Goal: Task Accomplishment & Management: Manage account settings

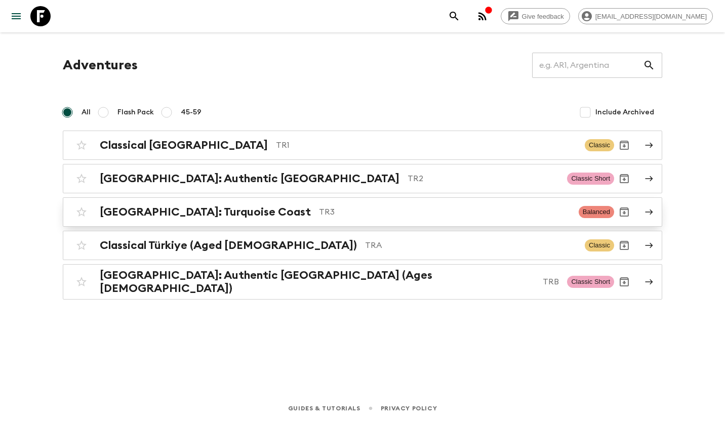
click at [231, 206] on div "[GEOGRAPHIC_DATA]: Turquoise Coast TR3" at bounding box center [335, 212] width 471 height 13
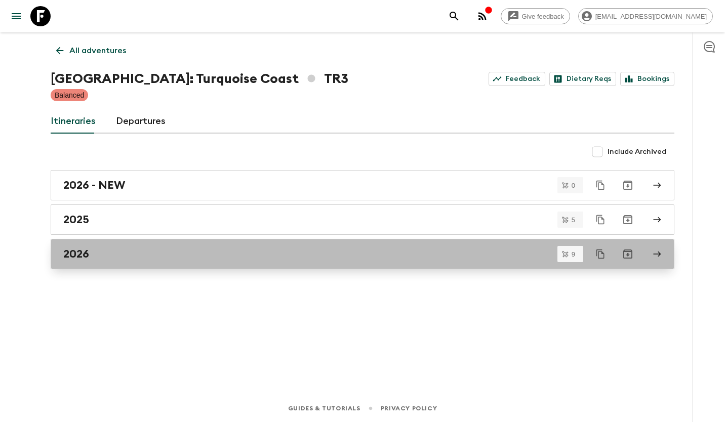
click at [172, 263] on link "2026" at bounding box center [363, 254] width 624 height 30
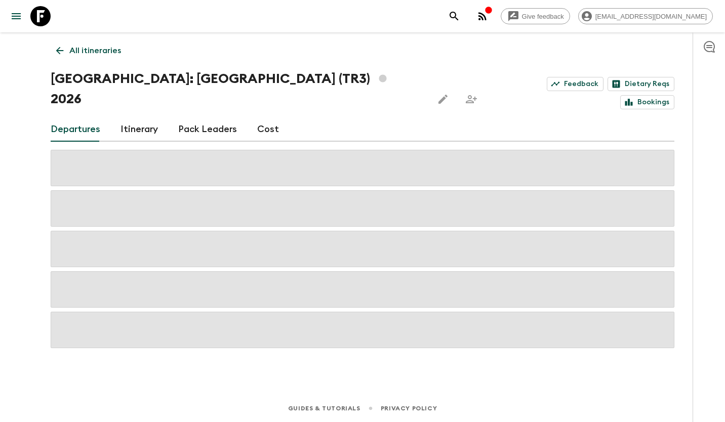
click at [257, 117] on link "Cost" at bounding box center [268, 129] width 22 height 24
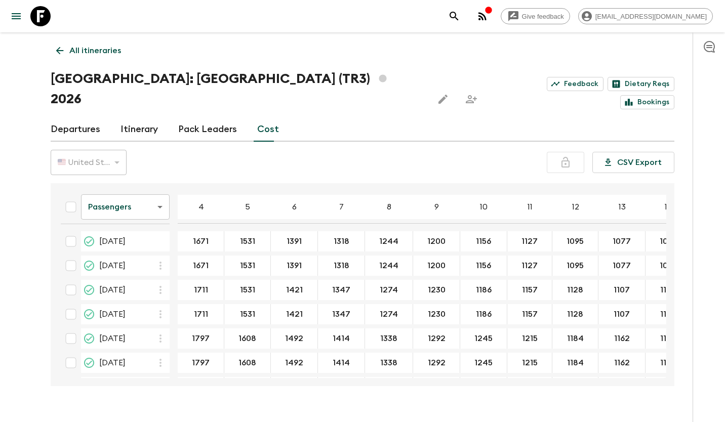
click at [94, 49] on p "All itineraries" at bounding box center [95, 51] width 52 height 12
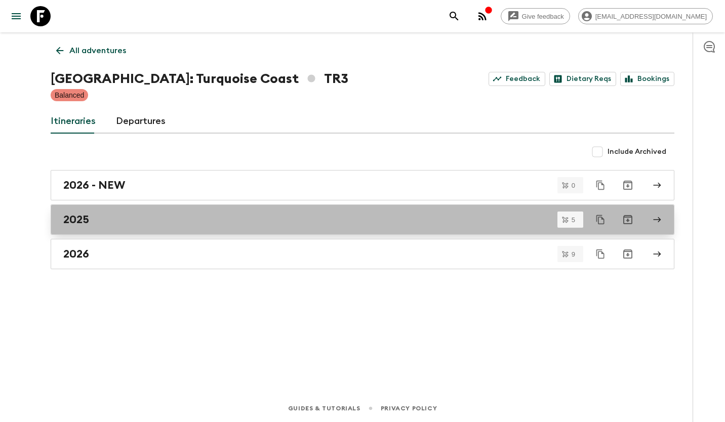
click at [112, 222] on div "2025" at bounding box center [352, 219] width 579 height 13
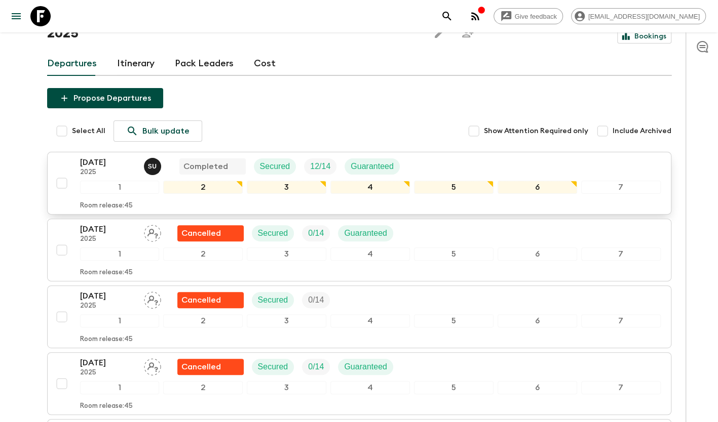
scroll to position [51, 0]
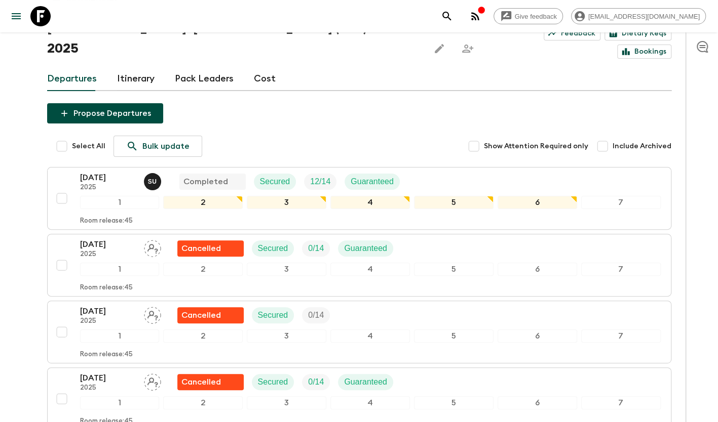
click at [256, 67] on link "Cost" at bounding box center [265, 79] width 22 height 24
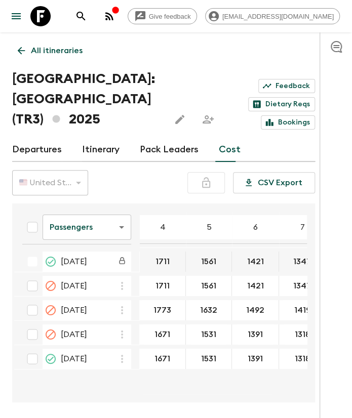
click at [51, 48] on p "All itineraries" at bounding box center [57, 51] width 52 height 12
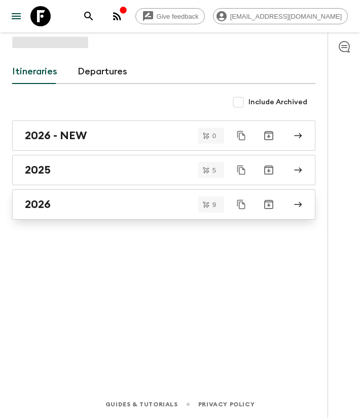
click at [77, 198] on div "2026" at bounding box center [154, 204] width 258 height 13
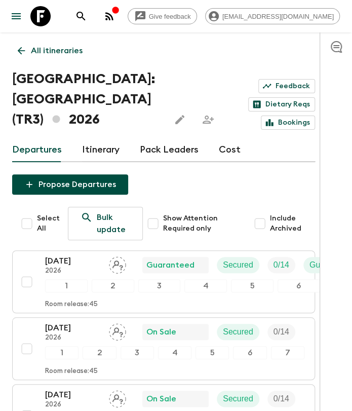
click at [232, 156] on link "Cost" at bounding box center [230, 150] width 22 height 24
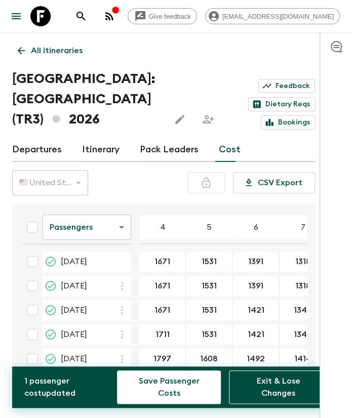
type input "1671"
click at [125, 311] on icon "button" at bounding box center [122, 310] width 12 height 12
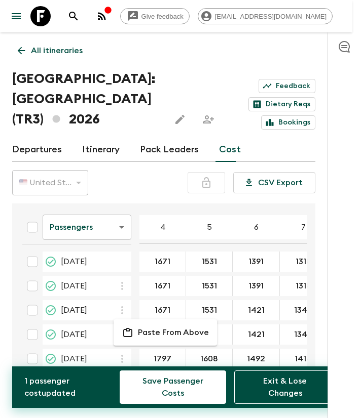
click at [141, 328] on p "Paste From Above" at bounding box center [173, 333] width 71 height 12
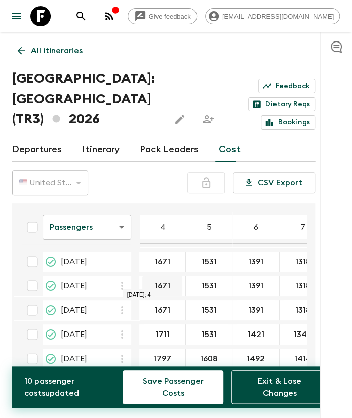
scroll to position [51, 0]
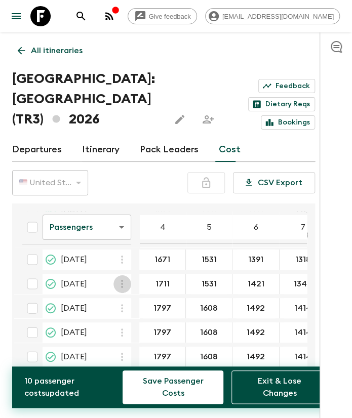
click at [124, 289] on icon "button" at bounding box center [122, 284] width 12 height 12
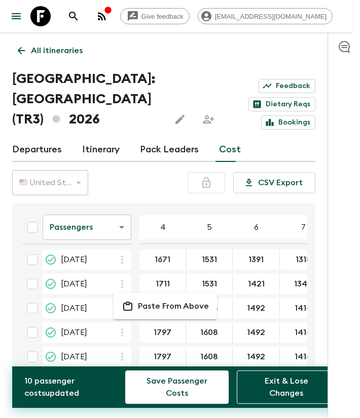
click at [136, 304] on li "Paste From Above" at bounding box center [164, 306] width 103 height 18
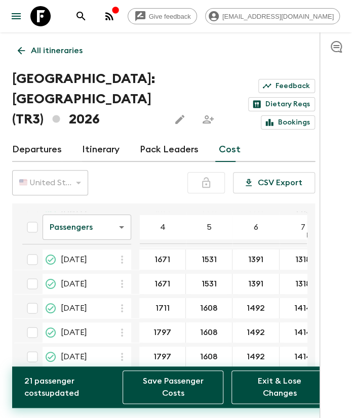
type input "1711"
type input "1531"
type input "1421"
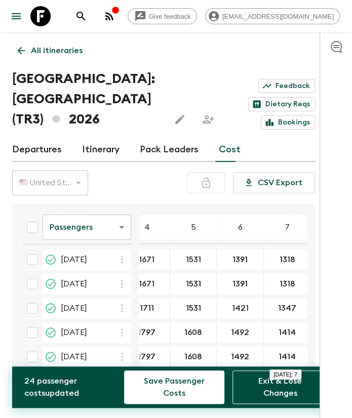
type input "1347"
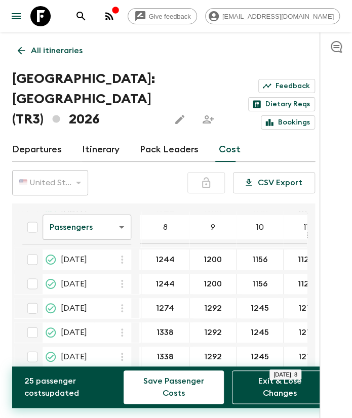
type input "1274"
type input "1230"
type input "1186"
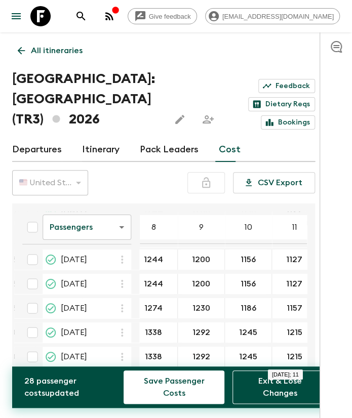
type input "1157"
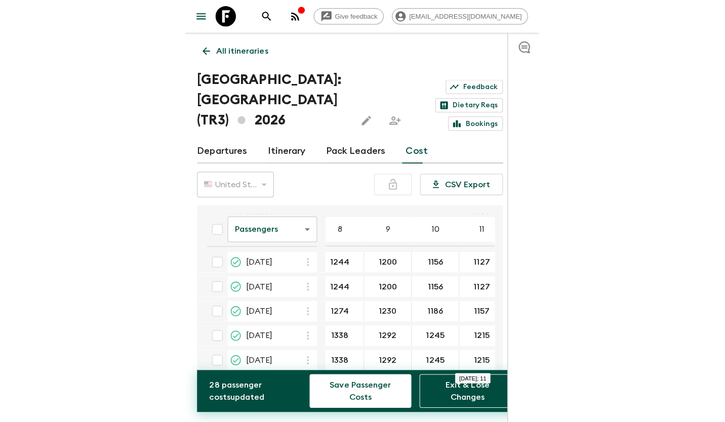
scroll to position [51, 367]
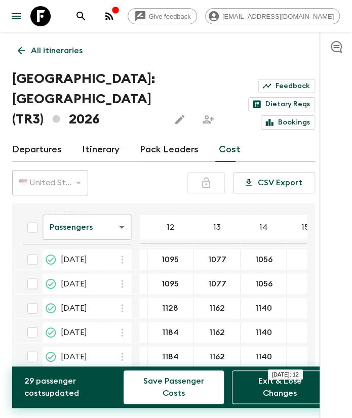
type input "1128"
click at [161, 310] on input "1128" at bounding box center [170, 309] width 42 height 12
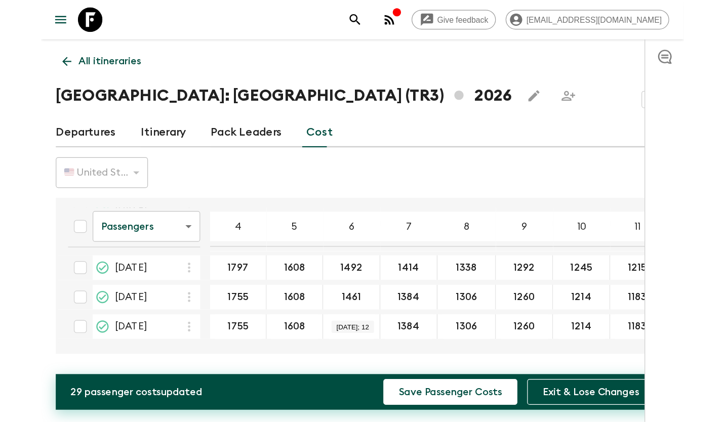
scroll to position [76, 0]
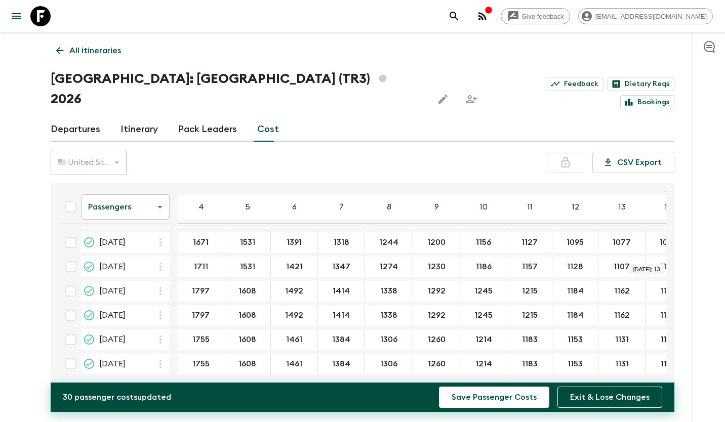
type input "1107"
type input "1086"
click at [160, 285] on icon "button" at bounding box center [160, 291] width 12 height 12
click at [171, 289] on icon at bounding box center [166, 289] width 12 height 9
click at [161, 309] on icon "button" at bounding box center [160, 315] width 12 height 12
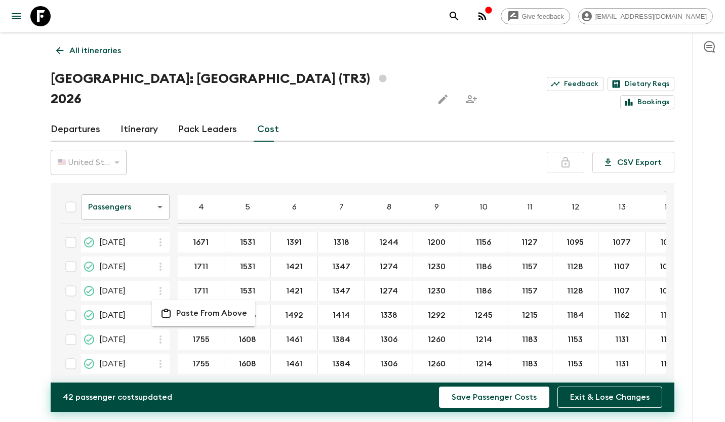
click at [178, 314] on p "Paste From Above" at bounding box center [211, 313] width 71 height 12
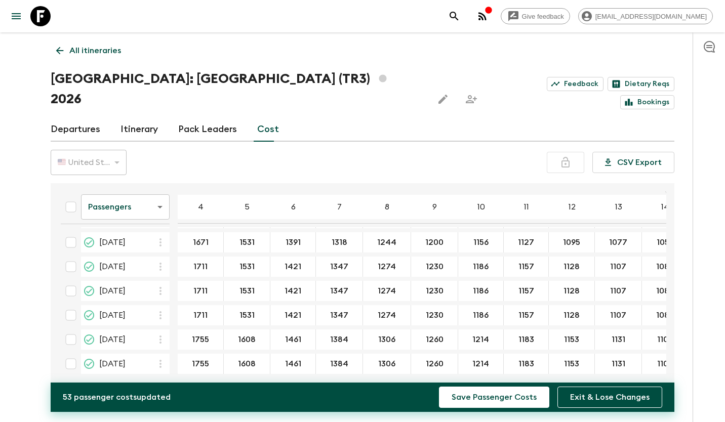
click at [196, 232] on div "1671 ​" at bounding box center [201, 242] width 42 height 20
click at [198, 334] on input "1755" at bounding box center [201, 340] width 42 height 12
type input "1671"
click at [245, 237] on input "1531" at bounding box center [247, 243] width 42 height 12
click at [242, 334] on input "1608" at bounding box center [247, 340] width 42 height 12
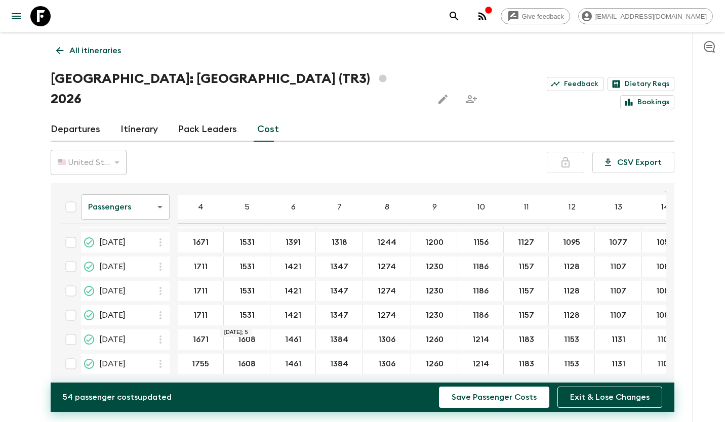
type input "1531"
click at [276, 232] on div "1391 ​" at bounding box center [292, 242] width 41 height 20
click at [289, 334] on input "1461" at bounding box center [292, 340] width 41 height 12
type input "1391"
click at [337, 237] on input "1318" at bounding box center [339, 243] width 43 height 12
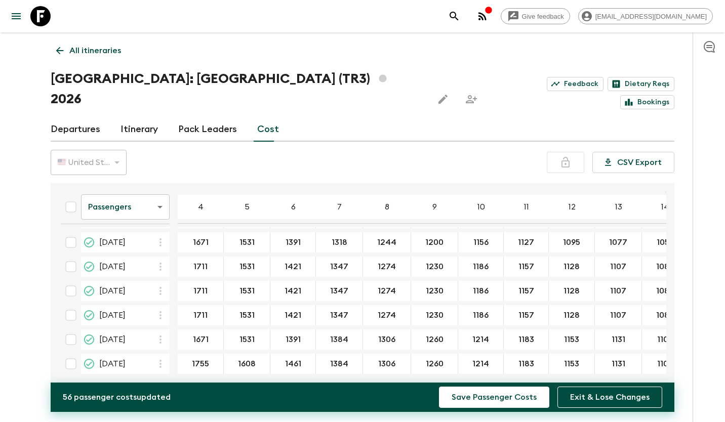
click at [325, 334] on input "1384" at bounding box center [339, 340] width 43 height 12
type input "1318"
click at [382, 237] on input "1244" at bounding box center [387, 243] width 44 height 12
click at [378, 334] on input "1306" at bounding box center [387, 340] width 44 height 12
type input "1244"
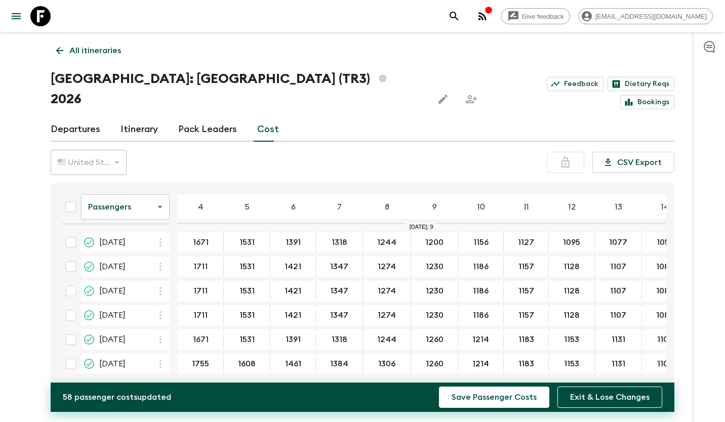
click at [428, 237] on input "1200" at bounding box center [434, 243] width 43 height 12
click at [431, 334] on input "1260" at bounding box center [434, 340] width 43 height 12
type input "1200"
click at [471, 237] on input "1156" at bounding box center [480, 243] width 41 height 12
click at [472, 334] on input "1214" at bounding box center [480, 340] width 41 height 12
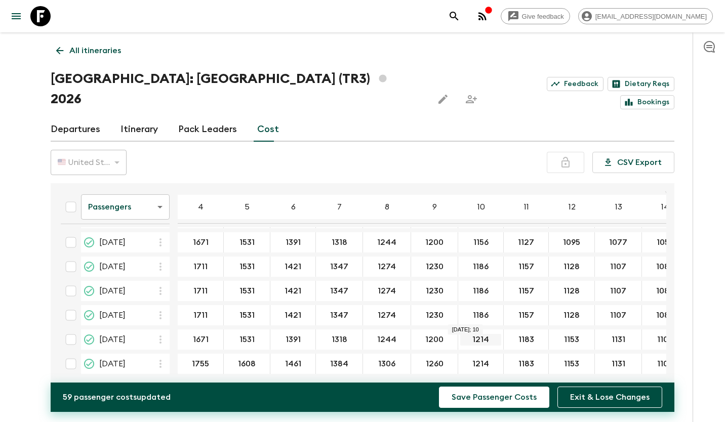
type input "1156"
click at [512, 237] on input "1127" at bounding box center [526, 243] width 41 height 12
click at [519, 334] on input "1183" at bounding box center [526, 340] width 41 height 12
type input "1127"
click at [557, 237] on input "1095" at bounding box center [572, 243] width 42 height 12
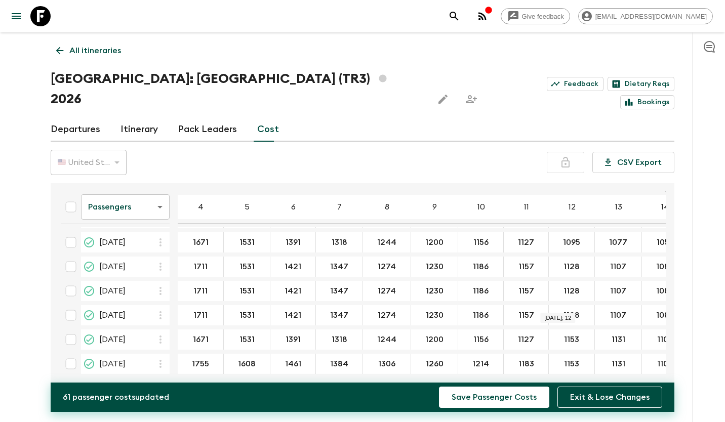
type input "1095"
click at [610, 237] on input "1077" at bounding box center [618, 243] width 43 height 12
click at [605, 330] on div "1131 ​" at bounding box center [618, 340] width 43 height 20
paste input "077"
type input "1077"
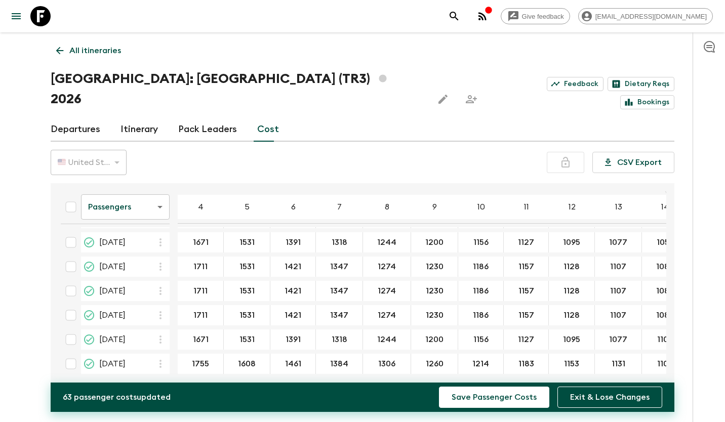
drag, startPoint x: 481, startPoint y: 358, endPoint x: 504, endPoint y: 360, distance: 23.3
click at [504, 360] on div "Passengers passengersCost ​ 4 5 6 7 8 9 10 11 12 13 14 15 16 17 18 [DATE] 1671 …" at bounding box center [363, 284] width 624 height 203
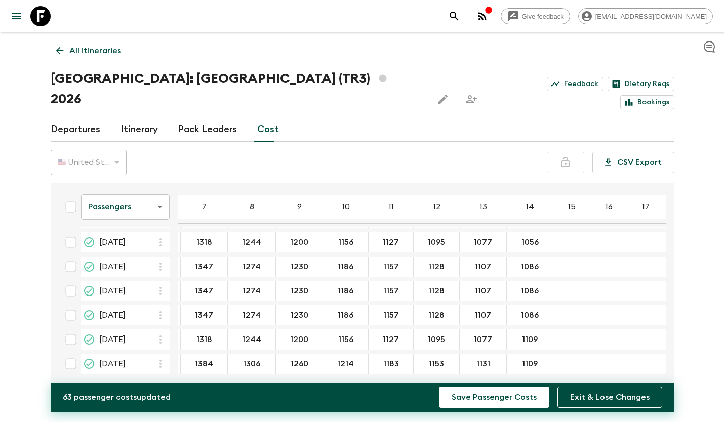
scroll to position [76, 156]
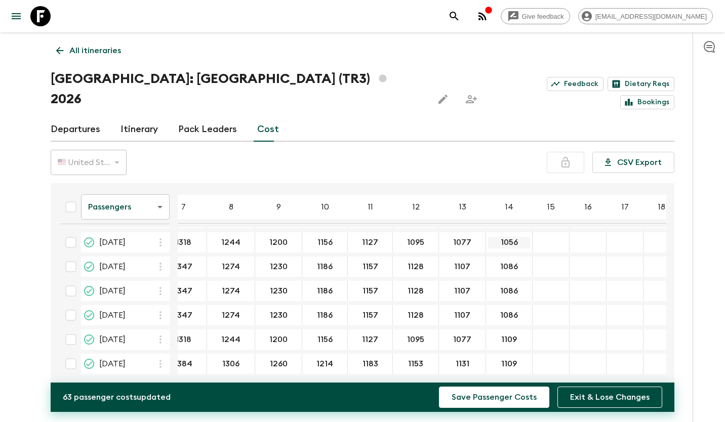
click at [503, 237] on input "1056" at bounding box center [509, 243] width 42 height 12
click at [488, 334] on input "1109" at bounding box center [509, 340] width 42 height 12
type input "1056"
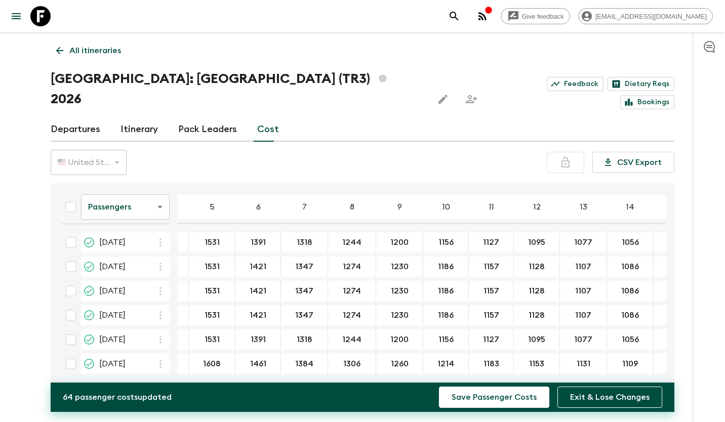
scroll to position [76, 0]
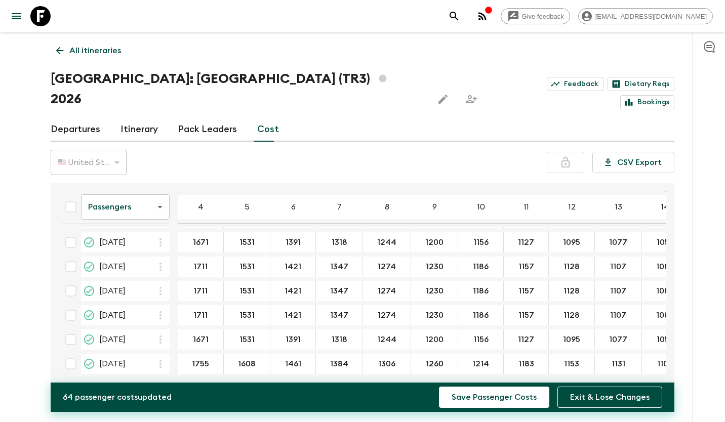
click at [161, 360] on icon "button" at bounding box center [161, 364] width 2 height 8
click at [185, 361] on p "Paste From Above" at bounding box center [211, 362] width 71 height 12
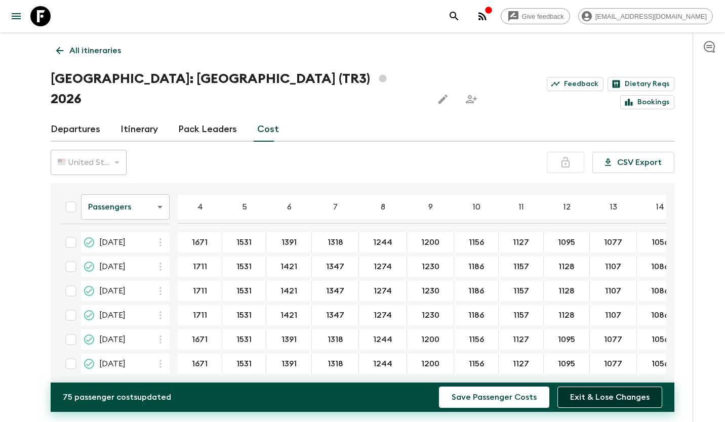
click at [599, 400] on button "Exit & Lose Changes" at bounding box center [610, 397] width 105 height 21
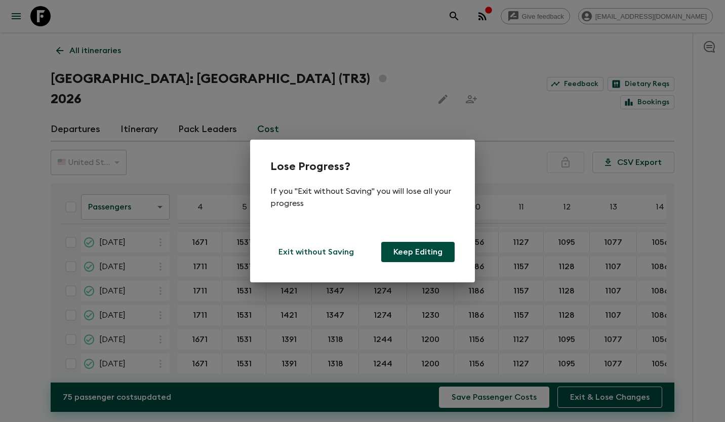
click at [437, 251] on button "Keep Editing" at bounding box center [417, 252] width 73 height 20
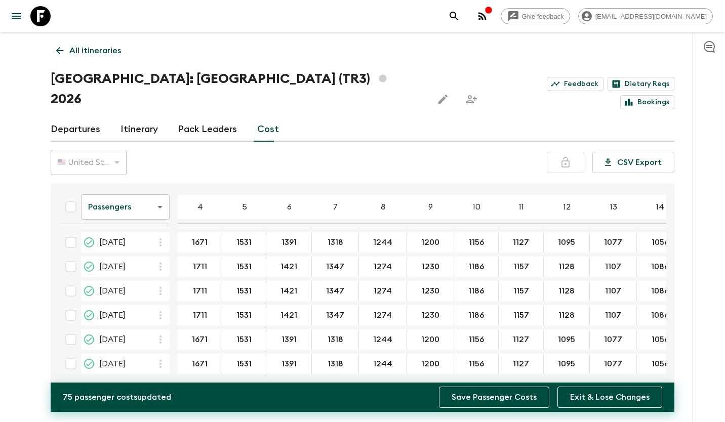
click at [517, 404] on button "Save Passenger Costs" at bounding box center [494, 397] width 110 height 21
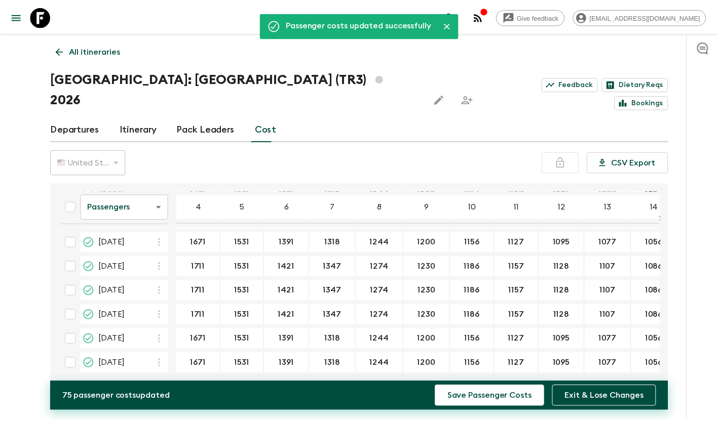
scroll to position [76, 3]
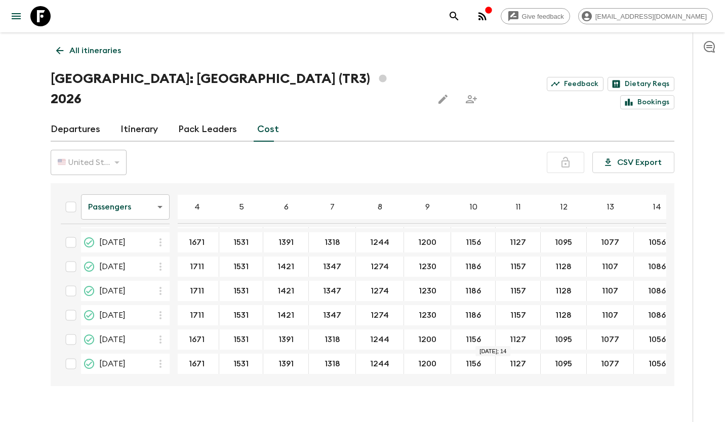
click at [78, 117] on link "Departures" at bounding box center [76, 129] width 50 height 24
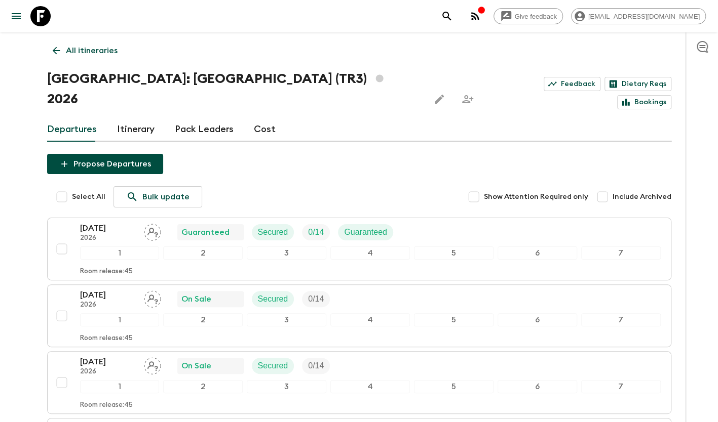
click at [99, 50] on p "All itineraries" at bounding box center [92, 51] width 52 height 12
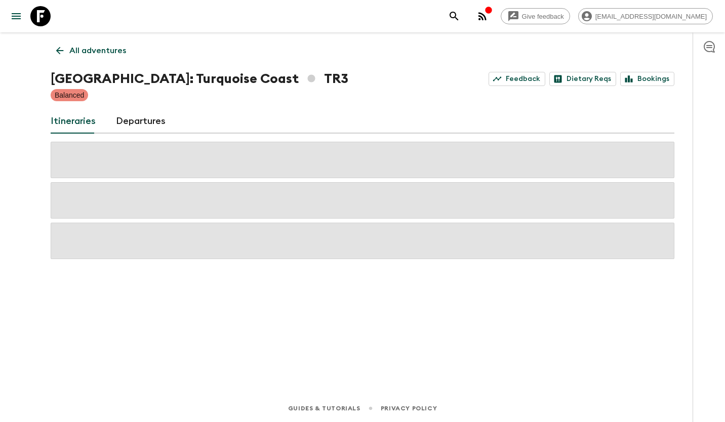
click at [151, 124] on link "Departures" at bounding box center [141, 121] width 50 height 24
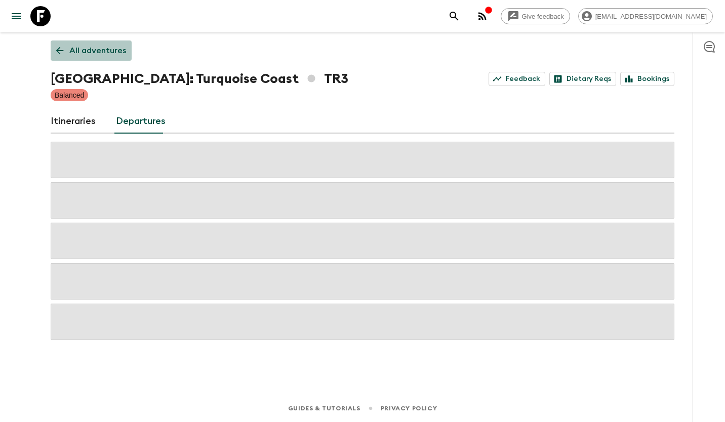
click at [118, 46] on p "All adventures" at bounding box center [97, 51] width 57 height 12
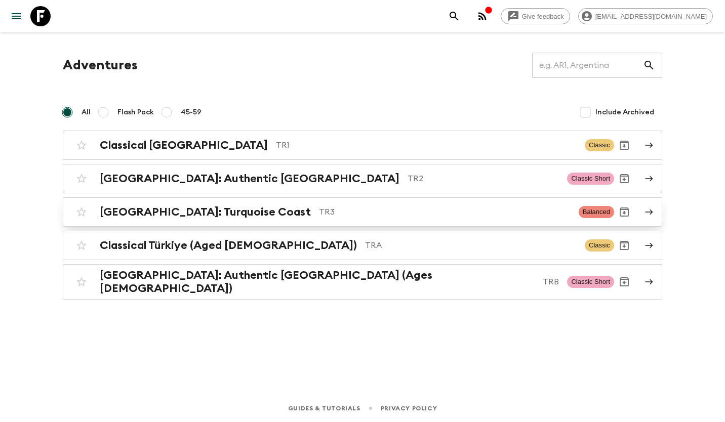
click at [207, 206] on h2 "[GEOGRAPHIC_DATA]: Turquoise Coast" at bounding box center [205, 212] width 211 height 13
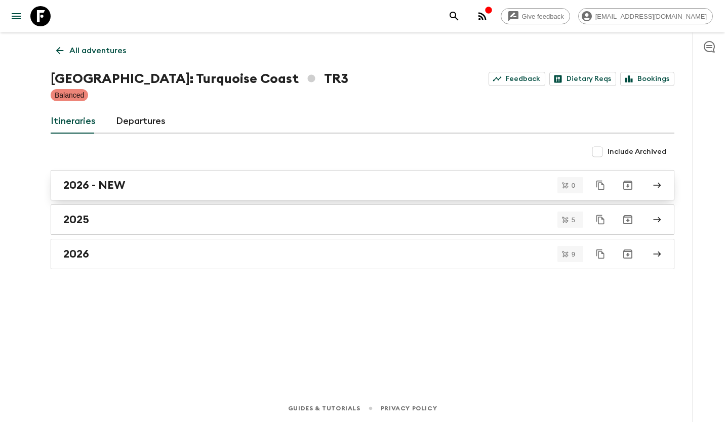
click at [145, 185] on div "2026 - NEW" at bounding box center [352, 185] width 579 height 13
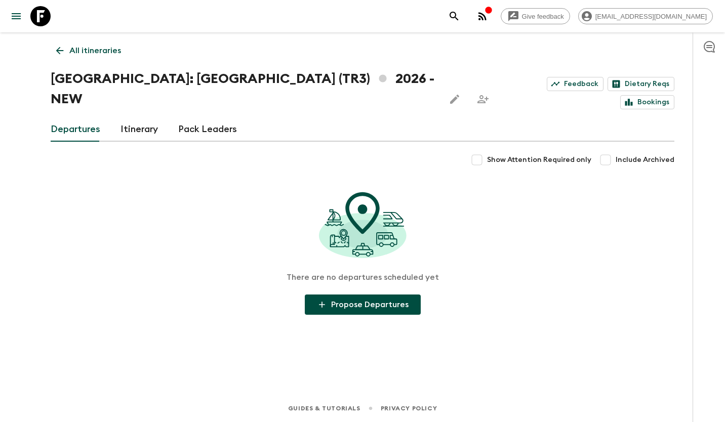
click at [132, 117] on link "Itinerary" at bounding box center [139, 129] width 37 height 24
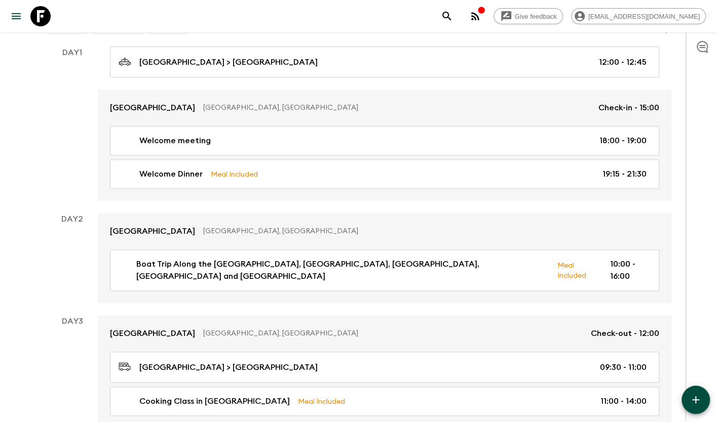
scroll to position [152, 0]
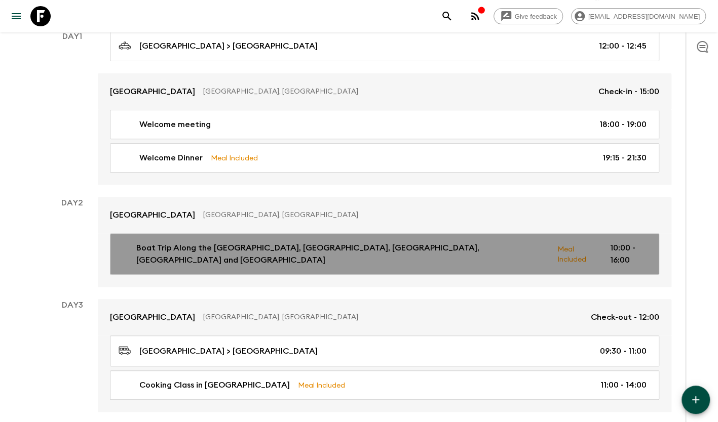
click at [314, 242] on p "Boat Trip Along the [GEOGRAPHIC_DATA], [GEOGRAPHIC_DATA], [GEOGRAPHIC_DATA], [G…" at bounding box center [342, 254] width 413 height 24
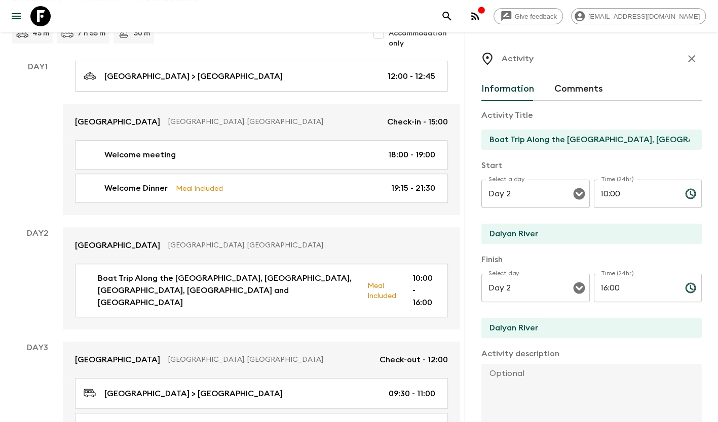
click at [626, 138] on input "Boat Trip Along the [GEOGRAPHIC_DATA], [GEOGRAPHIC_DATA], [GEOGRAPHIC_DATA], [G…" at bounding box center [587, 140] width 212 height 20
drag, startPoint x: 539, startPoint y: 139, endPoint x: 697, endPoint y: 133, distance: 158.6
click at [697, 133] on div "Activity Information Comments Activity Title Boat Trip Along the [GEOGRAPHIC_DA…" at bounding box center [590, 243] width 253 height 422
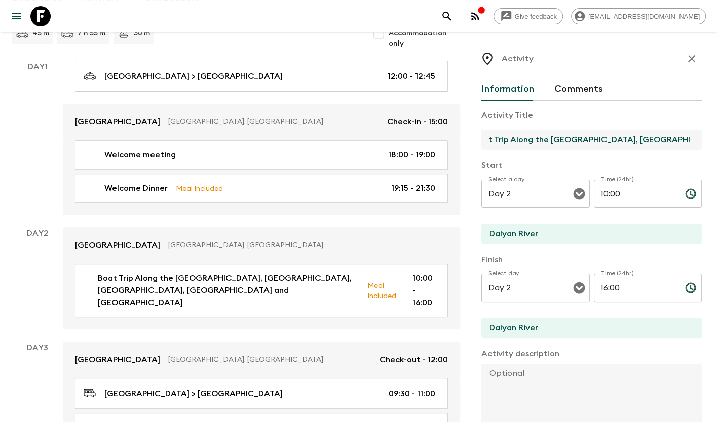
drag, startPoint x: 674, startPoint y: 140, endPoint x: 727, endPoint y: 140, distance: 52.2
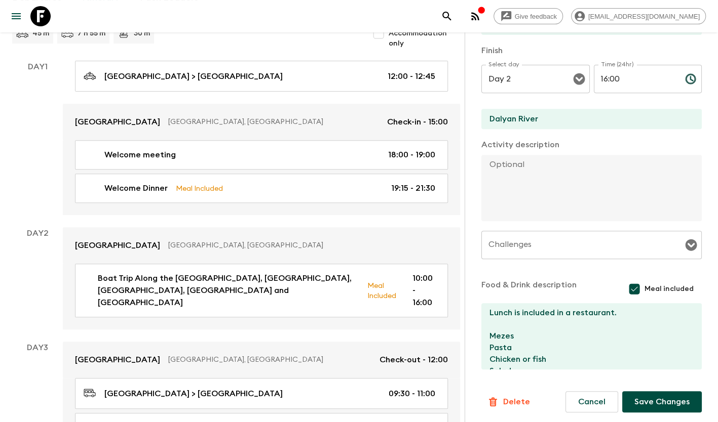
scroll to position [211, 0]
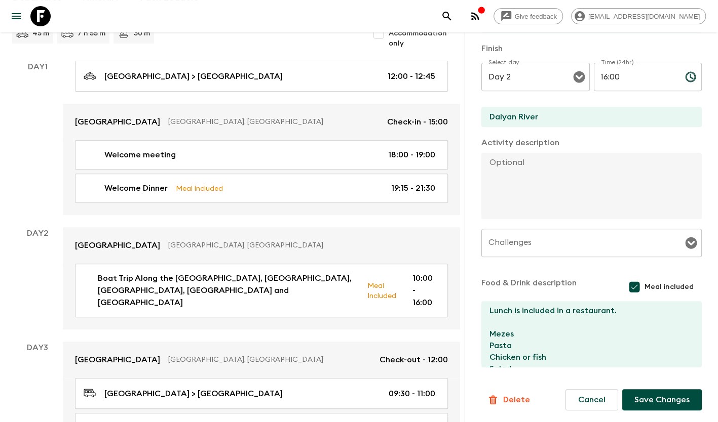
type input "Boat Trip Along the Dalyan River and [GEOGRAPHIC_DATA]"
click at [640, 401] on button "Save Changes" at bounding box center [661, 399] width 79 height 21
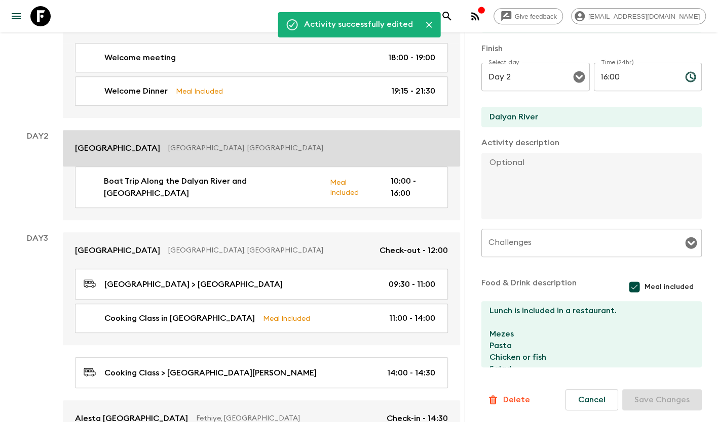
scroll to position [253, 0]
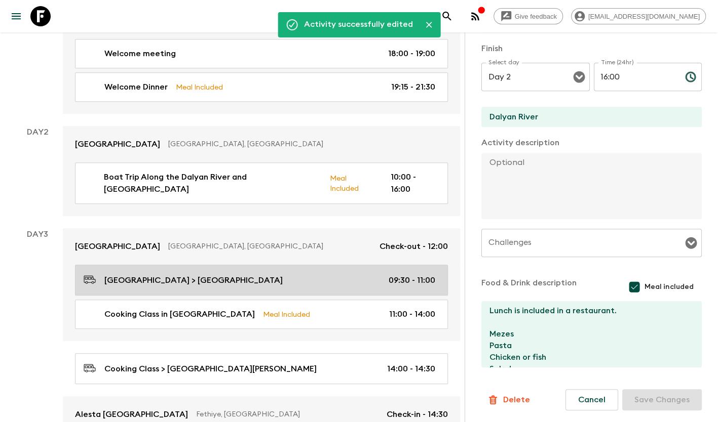
click at [272, 273] on div "[GEOGRAPHIC_DATA] > [PERSON_NAME][GEOGRAPHIC_DATA] 09:30 - 11:00" at bounding box center [259, 280] width 351 height 14
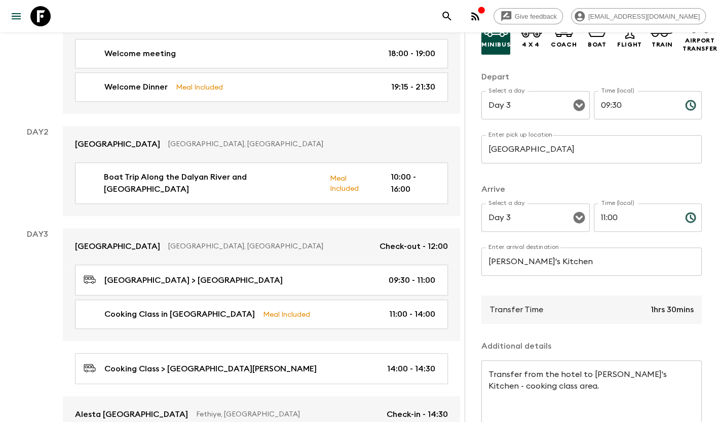
scroll to position [101, 0]
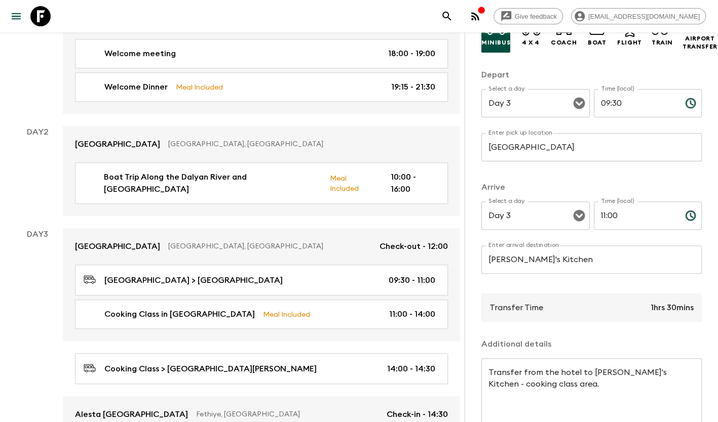
click at [538, 266] on input "[PERSON_NAME]'s Kitchen" at bounding box center [591, 260] width 220 height 28
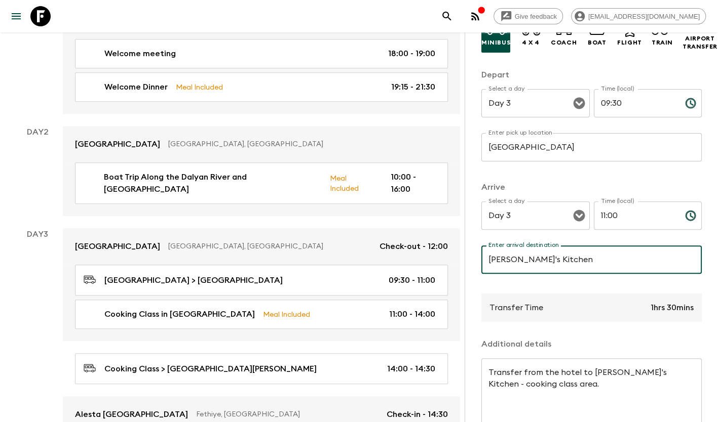
click at [535, 266] on input "[PERSON_NAME]'s Kitchen" at bounding box center [591, 260] width 220 height 28
click at [537, 268] on input "[PERSON_NAME]'s Kitchen" at bounding box center [591, 260] width 220 height 28
type input "[GEOGRAPHIC_DATA]"
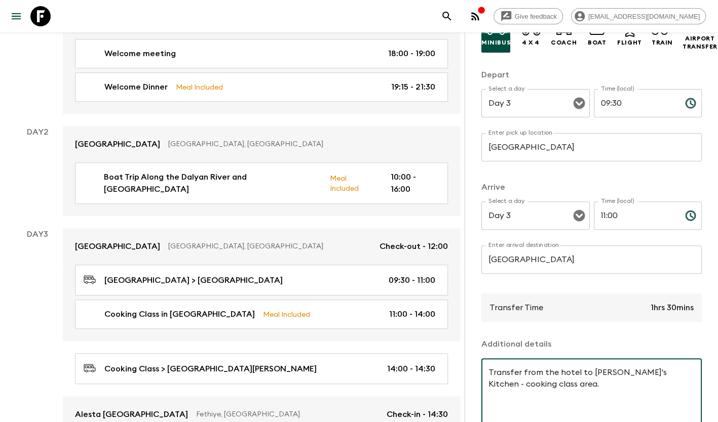
click at [587, 388] on textarea "Transfer from the hotel to [PERSON_NAME]'s Kitchen - cooking class area." at bounding box center [591, 396] width 206 height 58
drag, startPoint x: 592, startPoint y: 375, endPoint x: 655, endPoint y: 396, distance: 66.9
click at [655, 396] on textarea "Transfer from the hotel to [PERSON_NAME]'s Kitchen - cooking class area." at bounding box center [591, 396] width 206 height 58
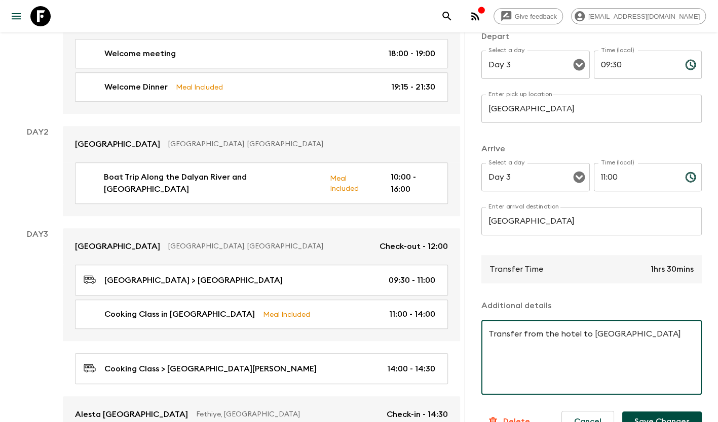
scroll to position [118, 0]
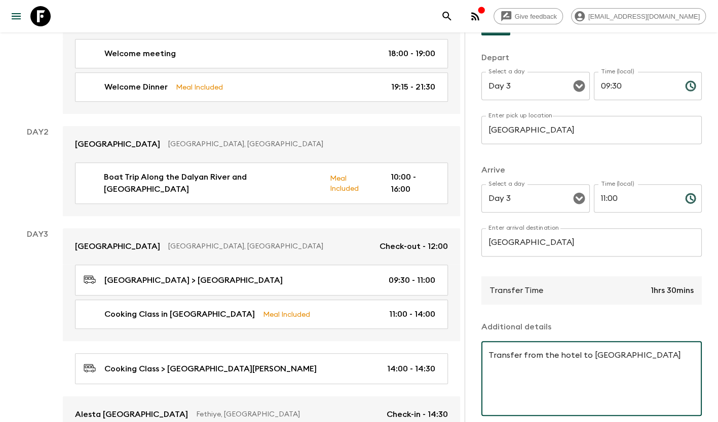
type textarea "Transfer from the hotel to [GEOGRAPHIC_DATA]"
click at [617, 200] on input "11:00" at bounding box center [634, 198] width 83 height 28
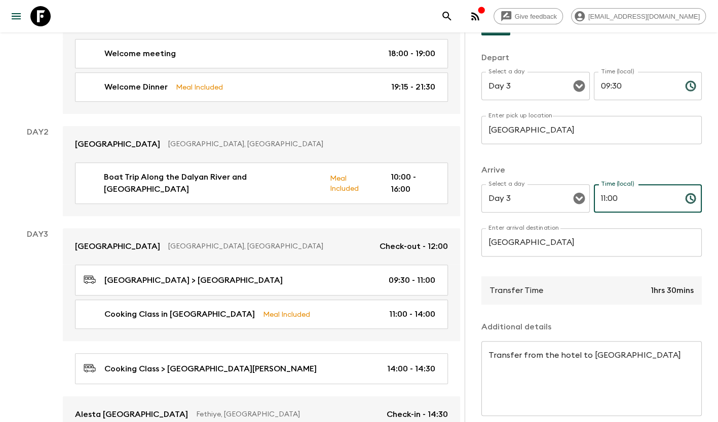
click at [617, 200] on input "11:00" at bounding box center [634, 198] width 83 height 28
type input "11:30"
click at [632, 165] on p "Arrive" at bounding box center [591, 170] width 220 height 12
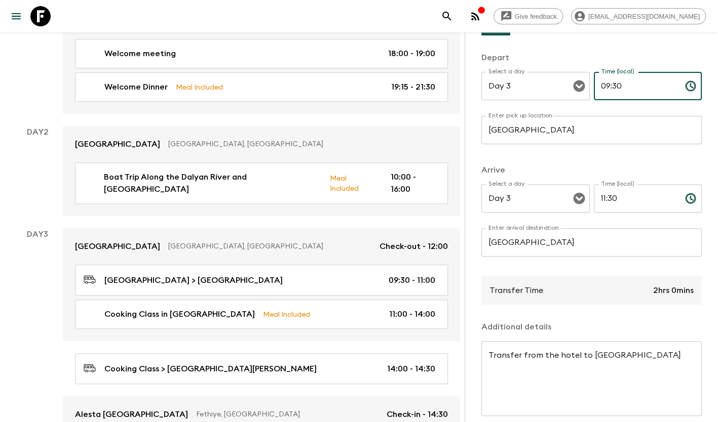
click at [640, 79] on input "09:30" at bounding box center [634, 86] width 83 height 28
type input "10:00"
click at [635, 205] on input "11:30" at bounding box center [634, 198] width 83 height 28
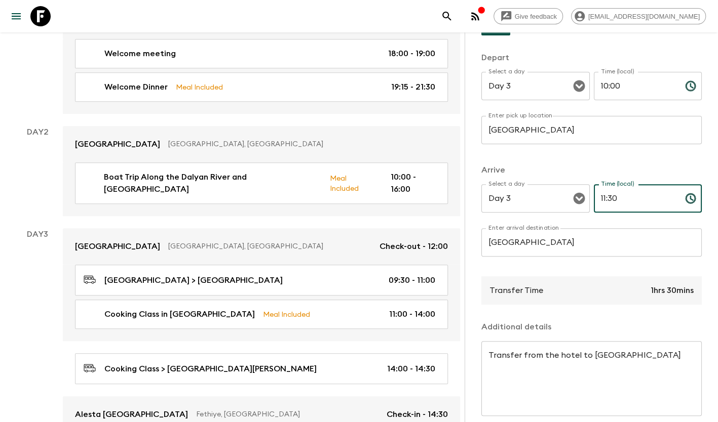
click at [634, 205] on input "11:30" at bounding box center [634, 198] width 83 height 28
click at [633, 205] on input "11:30" at bounding box center [634, 198] width 83 height 28
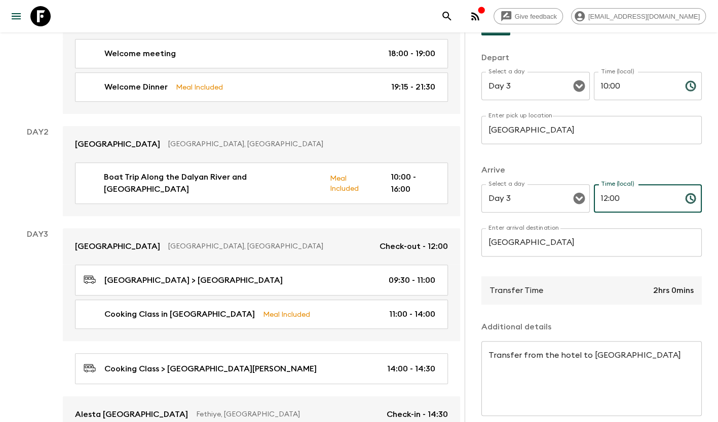
type input "12:00"
click at [575, 158] on div "Minibus 4 x 4 Coach Boat Flight Train Airport Transfer Depart Select a day Day …" at bounding box center [591, 232] width 220 height 499
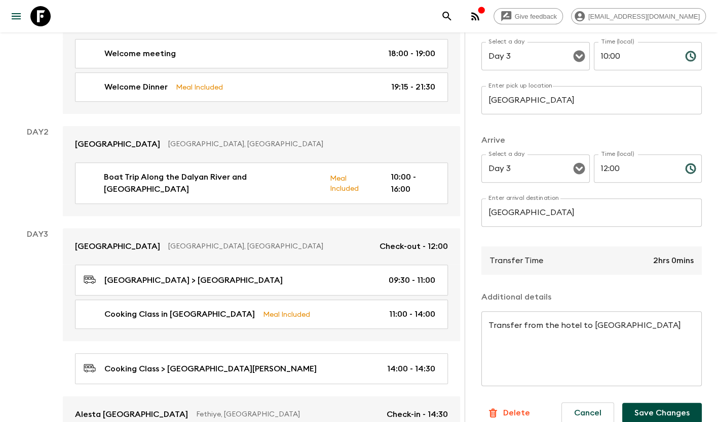
scroll to position [169, 0]
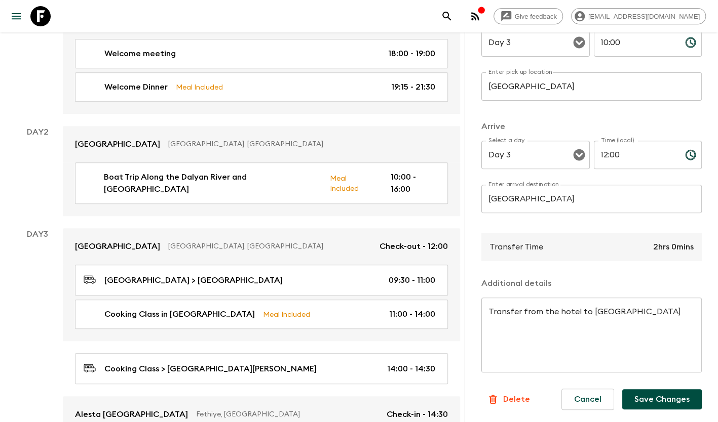
click at [651, 394] on button "Save Changes" at bounding box center [661, 399] width 79 height 20
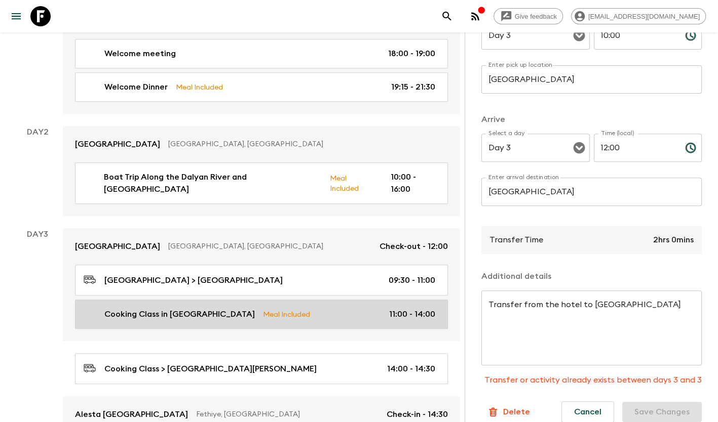
click at [380, 300] on link "Cooking Class in Fethiye Meal Included 11:00 - 14:00" at bounding box center [261, 314] width 373 height 29
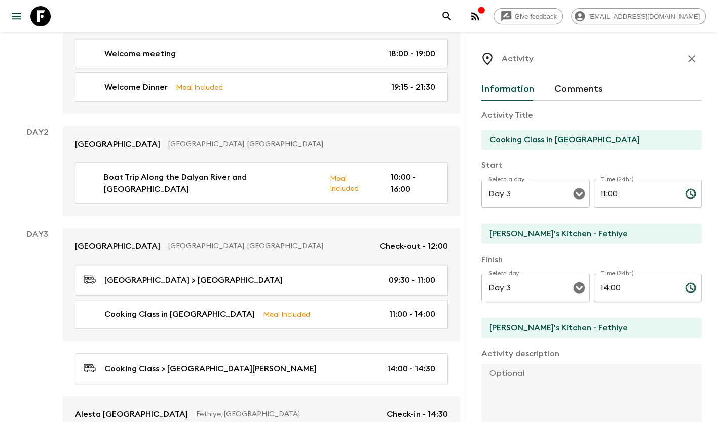
click at [620, 200] on input "11:00" at bounding box center [634, 194] width 83 height 28
type input "12:00"
click at [642, 288] on input "14:00" at bounding box center [634, 288] width 83 height 28
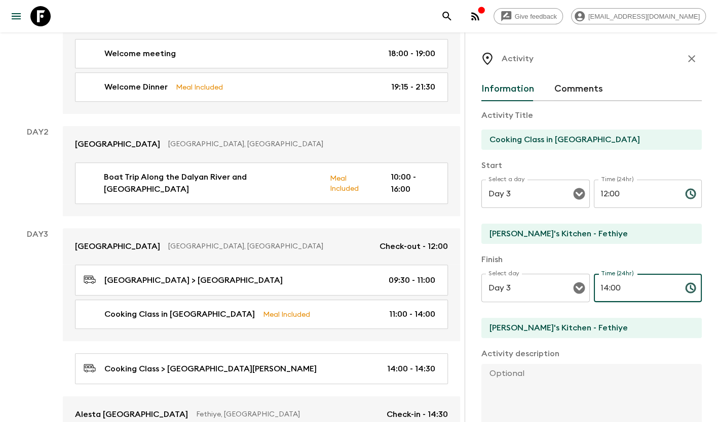
click at [641, 288] on input "14:00" at bounding box center [634, 288] width 83 height 28
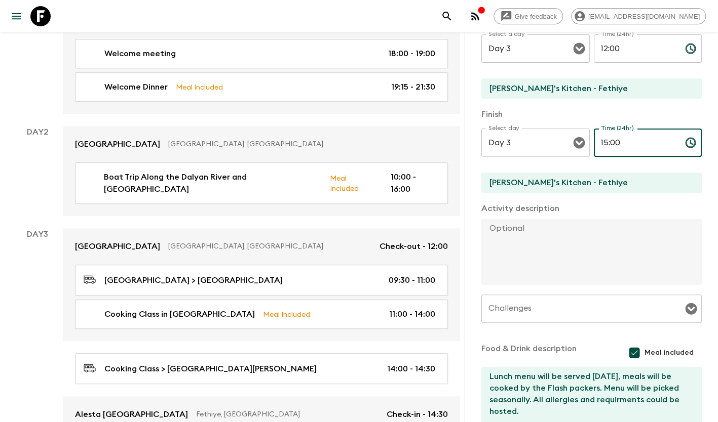
scroll to position [211, 0]
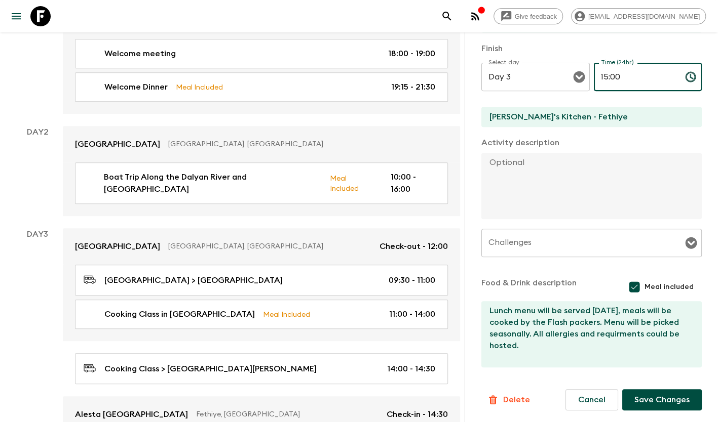
type input "15:00"
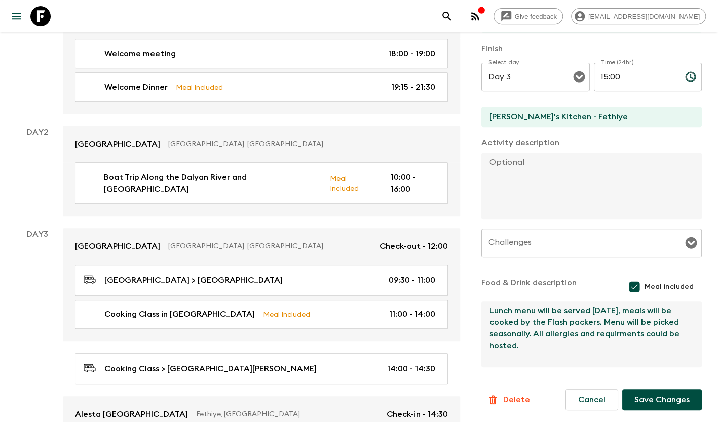
drag, startPoint x: 549, startPoint y: 361, endPoint x: 483, endPoint y: 274, distance: 108.7
click at [483, 274] on div "Activity Title Cooking Class in Fethiye Start Select a day Day 3 Select a day ​…" at bounding box center [591, 129] width 220 height 479
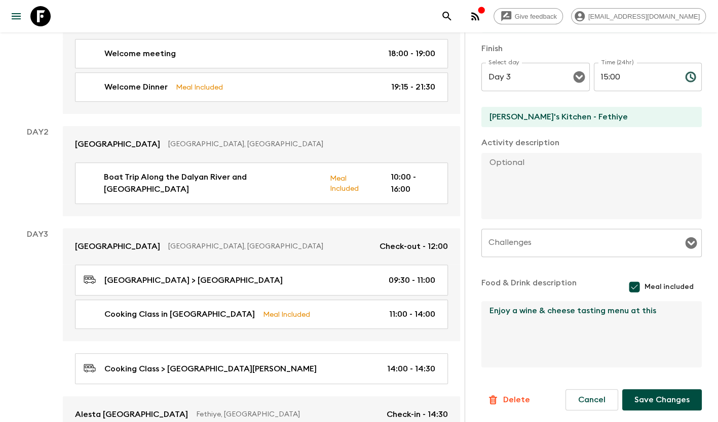
drag, startPoint x: 657, startPoint y: 310, endPoint x: 642, endPoint y: 315, distance: 15.5
click at [635, 313] on textarea "Enjoy a wine & cheese tasting menu at this" at bounding box center [587, 334] width 212 height 66
paste textarea "is a family-run organic farm in the [GEOGRAPHIC_DATA] countryside, known for it…"
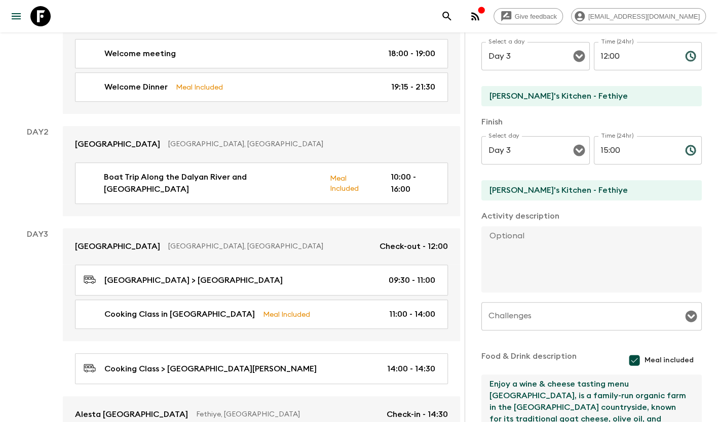
scroll to position [203, 0]
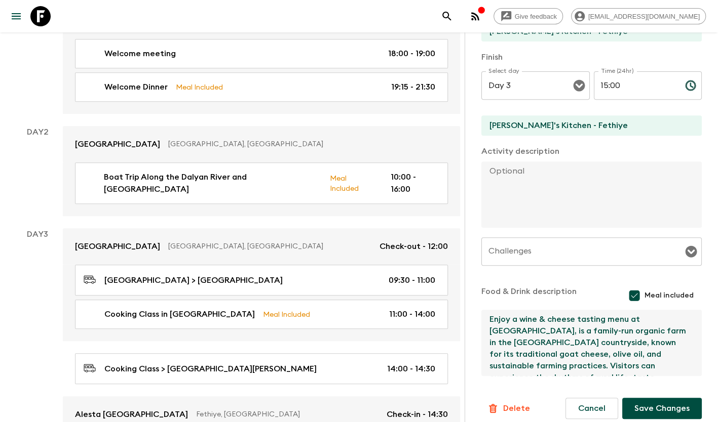
click at [514, 330] on textarea "Enjoy a wine & cheese tasting menu at [GEOGRAPHIC_DATA], is a family-run organi…" at bounding box center [587, 343] width 212 height 66
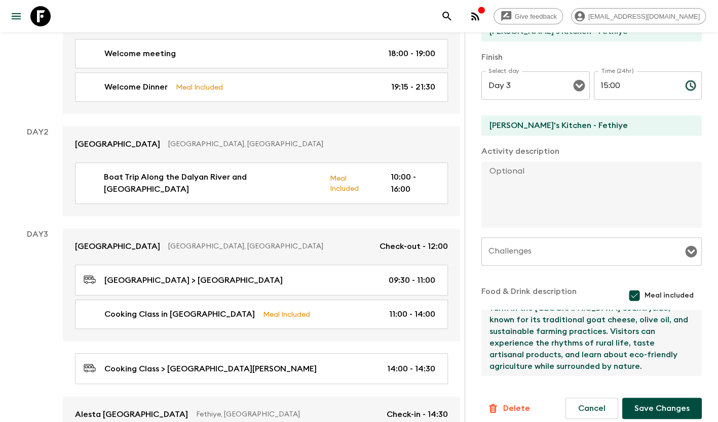
click at [540, 330] on textarea "Enjoy a wine & cheese tasting menu at [GEOGRAPHIC_DATA], which is a family-run …" at bounding box center [587, 343] width 212 height 66
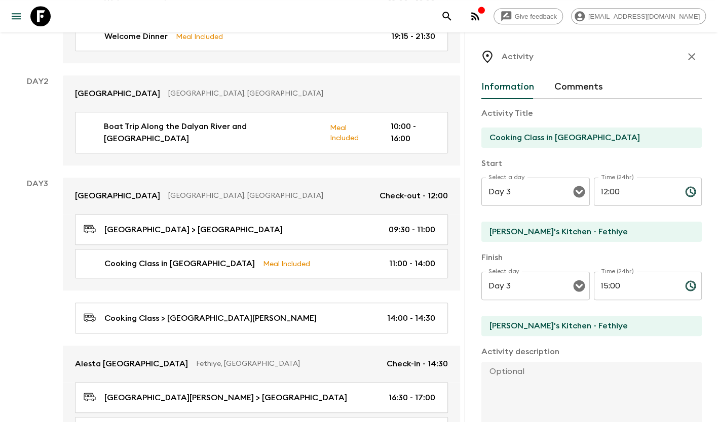
scroll to position [0, 0]
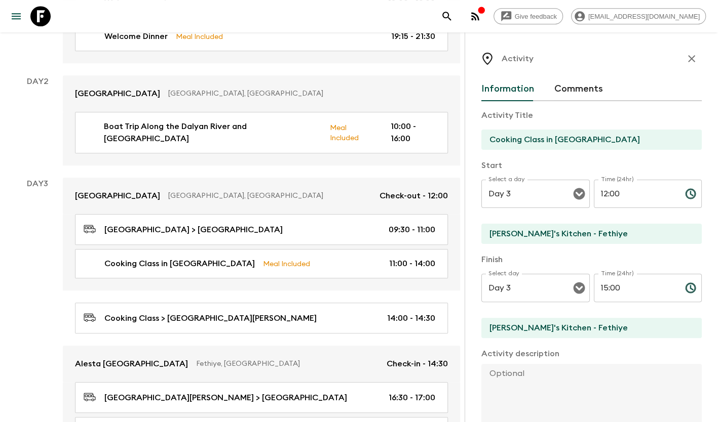
type textarea "Enjoy a wine & cheese tasting menu at [GEOGRAPHIC_DATA], which is a family-run …"
drag, startPoint x: 566, startPoint y: 139, endPoint x: 473, endPoint y: 138, distance: 93.2
click at [473, 138] on div "Activity Information Comments Activity Title Cooking Class in [GEOGRAPHIC_DATA]…" at bounding box center [590, 243] width 253 height 422
type input "Cheese Tasting at [GEOGRAPHIC_DATA]"
click at [629, 291] on input "15:00" at bounding box center [634, 288] width 83 height 28
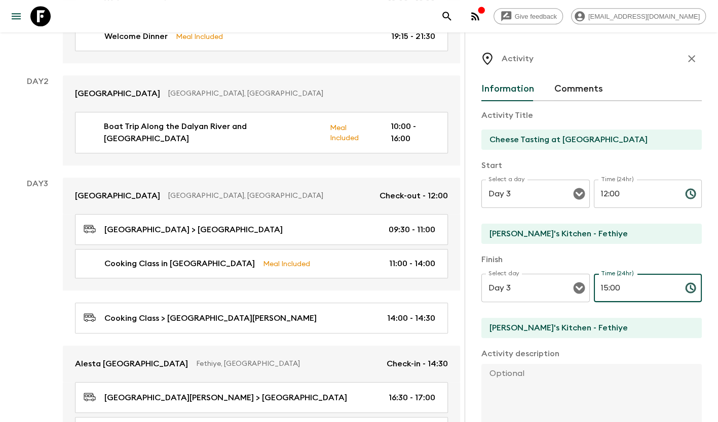
click at [628, 291] on input "15:00" at bounding box center [634, 288] width 83 height 28
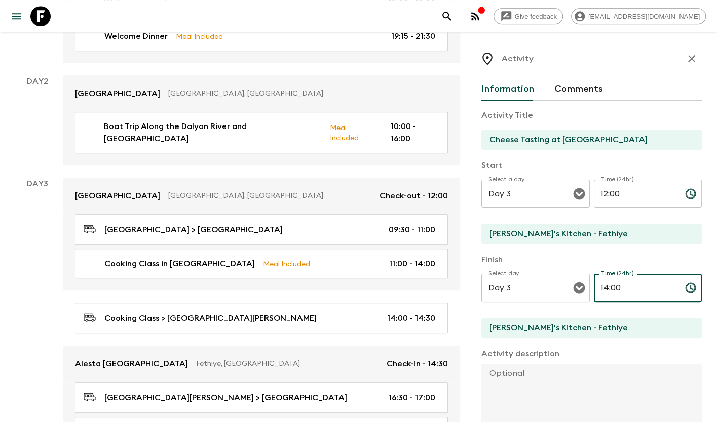
type input "14:00"
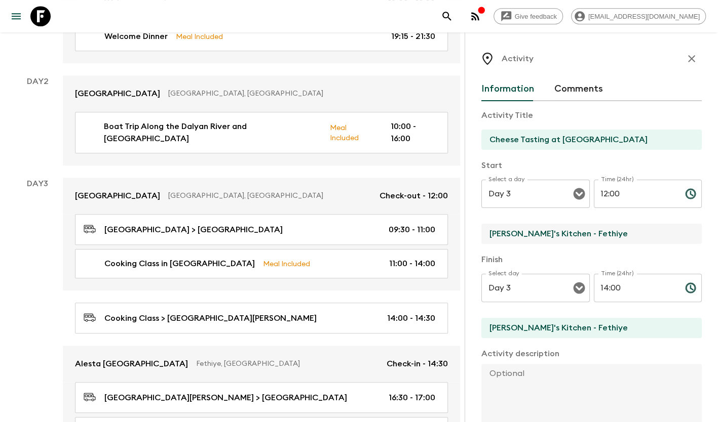
click at [523, 237] on input "[PERSON_NAME]'s Kitchen - Fethiye" at bounding box center [587, 234] width 212 height 20
click at [532, 232] on input "Tangala FArm" at bounding box center [587, 234] width 212 height 20
type input "[GEOGRAPHIC_DATA]"
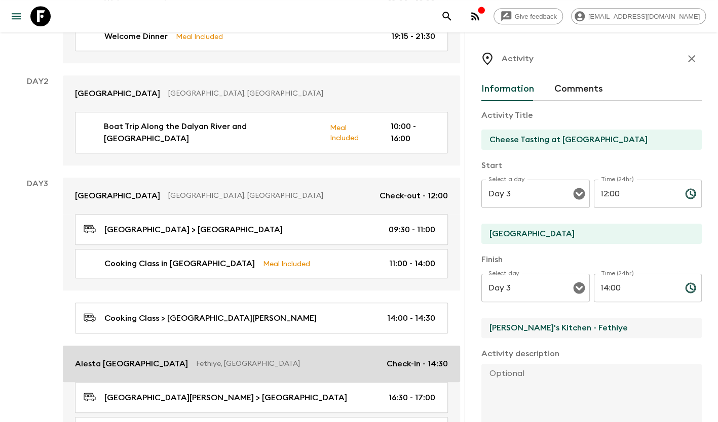
drag, startPoint x: 592, startPoint y: 328, endPoint x: 432, endPoint y: 350, distance: 162.0
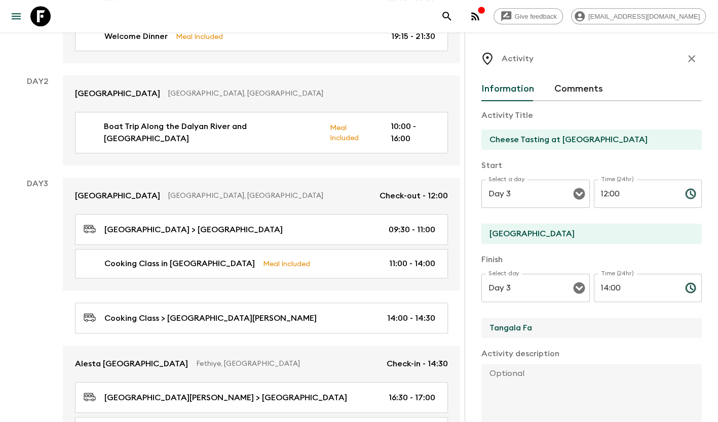
type input "[GEOGRAPHIC_DATA]"
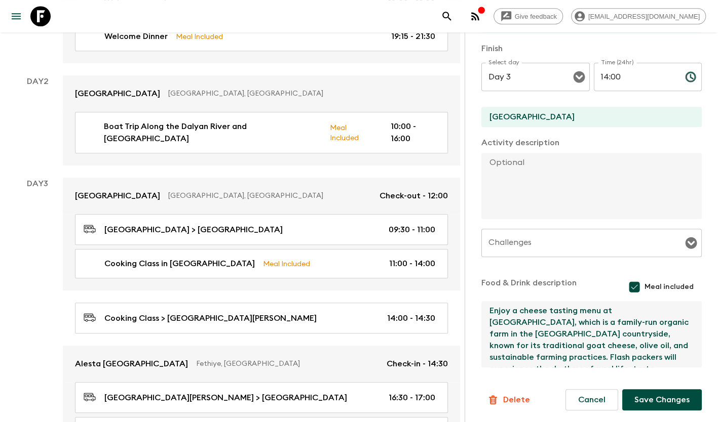
scroll to position [34, 0]
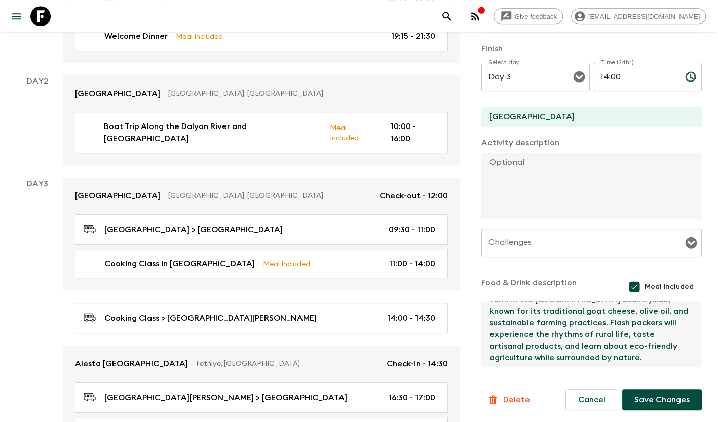
type textarea "Enjoy a cheese tasting menu at [GEOGRAPHIC_DATA], which is a family-run organic…"
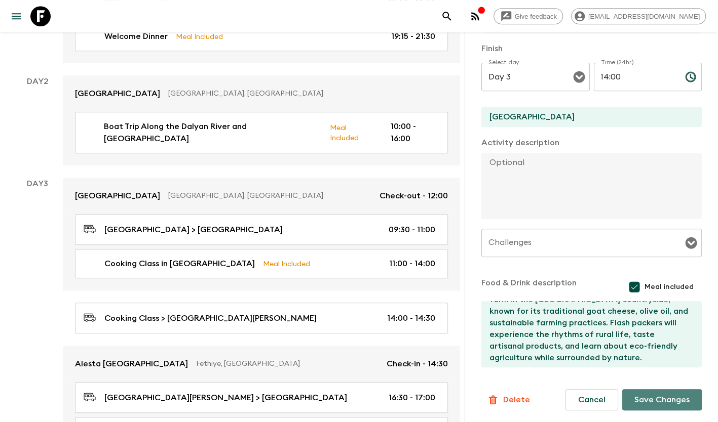
click at [655, 392] on button "Save Changes" at bounding box center [661, 399] width 79 height 21
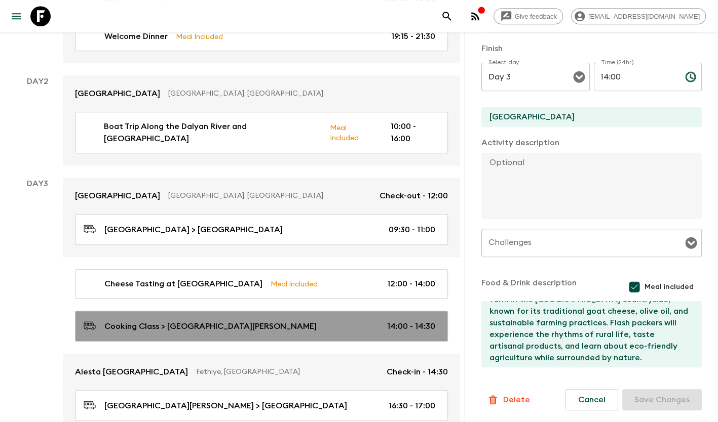
click at [186, 321] on p "Cooking Class > [GEOGRAPHIC_DATA][PERSON_NAME]" at bounding box center [210, 327] width 212 height 12
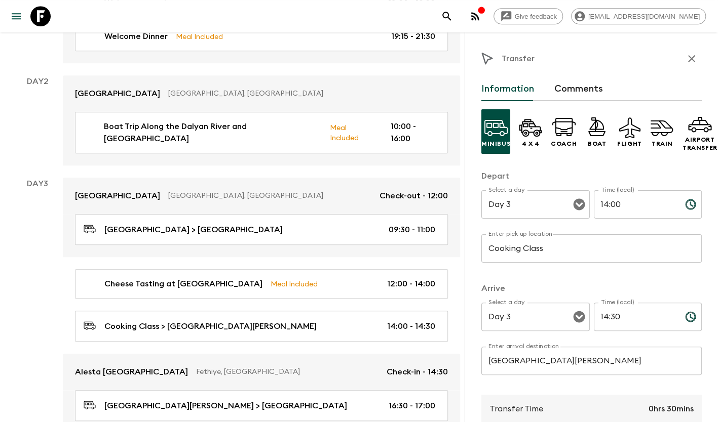
click at [531, 251] on input "Cooking Class" at bounding box center [591, 248] width 220 height 28
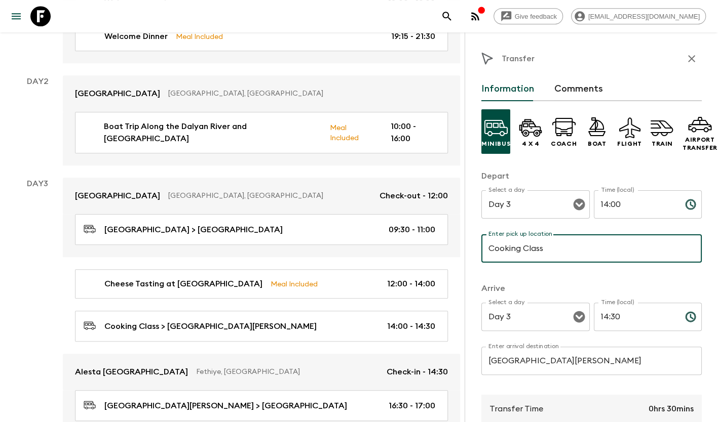
click at [531, 251] on input "Cooking Class" at bounding box center [591, 248] width 220 height 28
type input "[GEOGRAPHIC_DATA]"
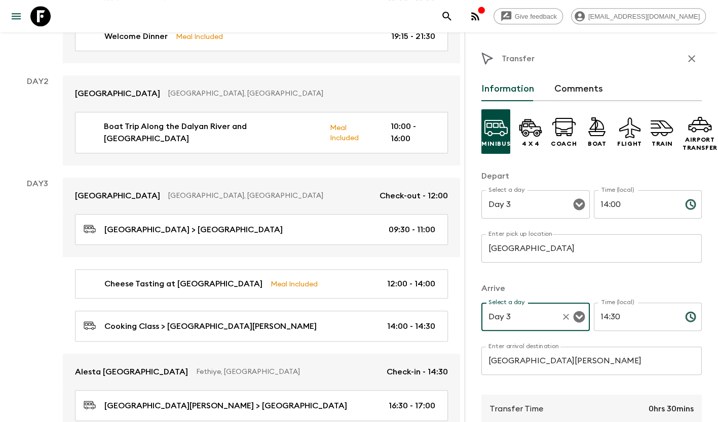
click at [632, 314] on input "14:30" at bounding box center [634, 317] width 83 height 28
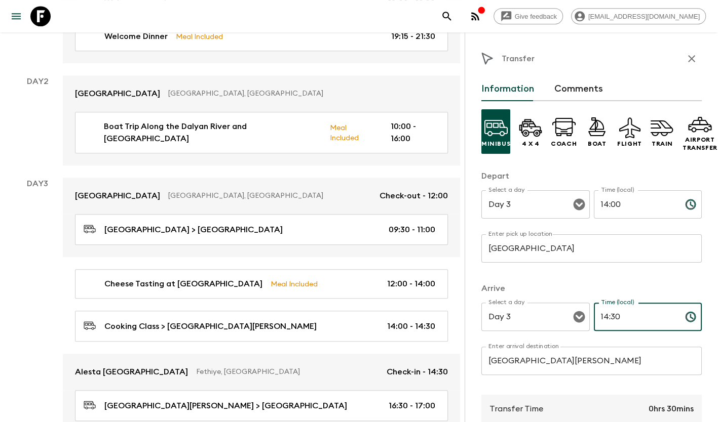
click at [632, 314] on input "14:30" at bounding box center [634, 317] width 83 height 28
type input "14:00"
click at [607, 356] on input "[GEOGRAPHIC_DATA][PERSON_NAME]" at bounding box center [591, 361] width 220 height 28
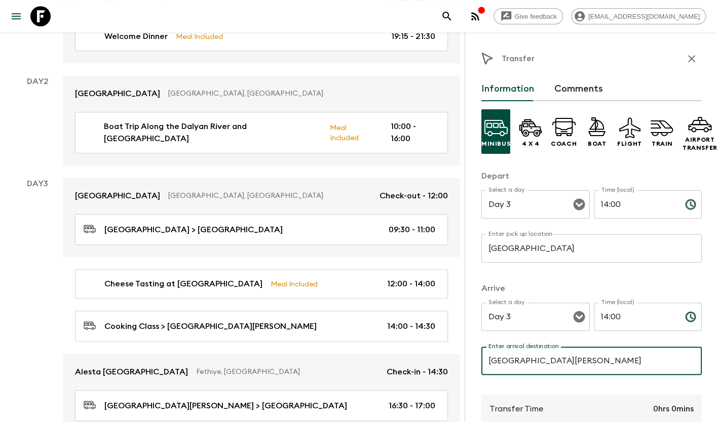
click at [607, 356] on input "[GEOGRAPHIC_DATA][PERSON_NAME]" at bounding box center [591, 361] width 220 height 28
type input "a"
type input "Alesta [GEOGRAPHIC_DATA]"
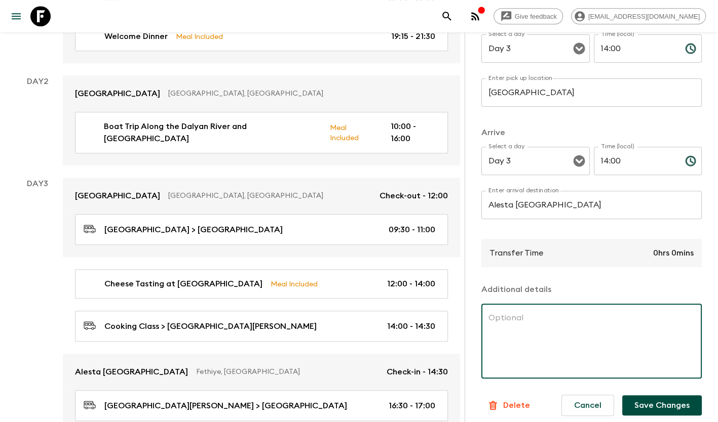
scroll to position [169, 0]
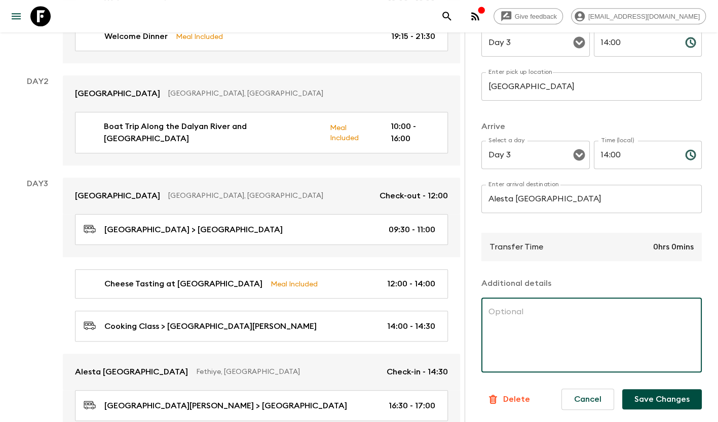
click at [635, 141] on input "14:00" at bounding box center [634, 155] width 83 height 28
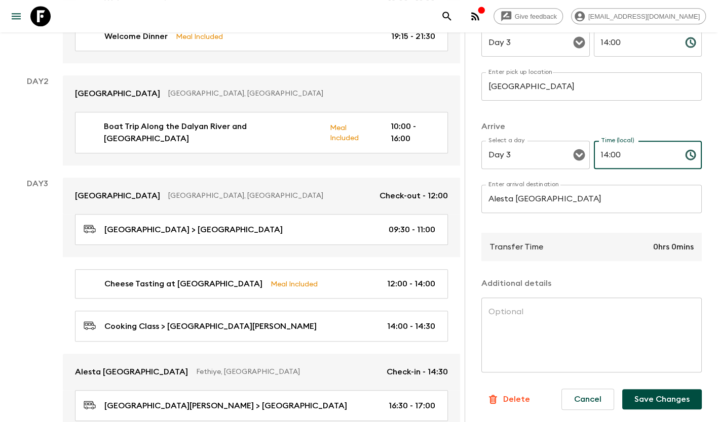
click at [635, 141] on input "14:00" at bounding box center [634, 155] width 83 height 28
type input "15:15"
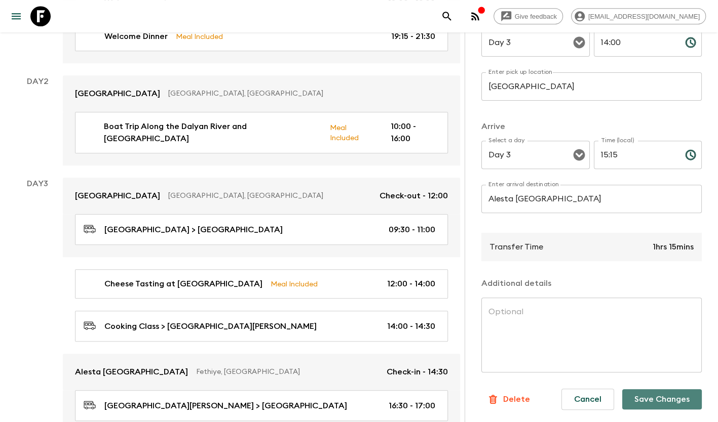
click at [653, 391] on button "Save Changes" at bounding box center [661, 399] width 79 height 20
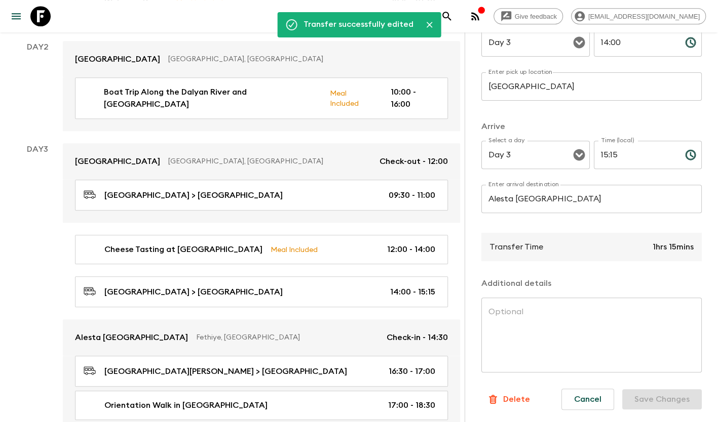
scroll to position [354, 0]
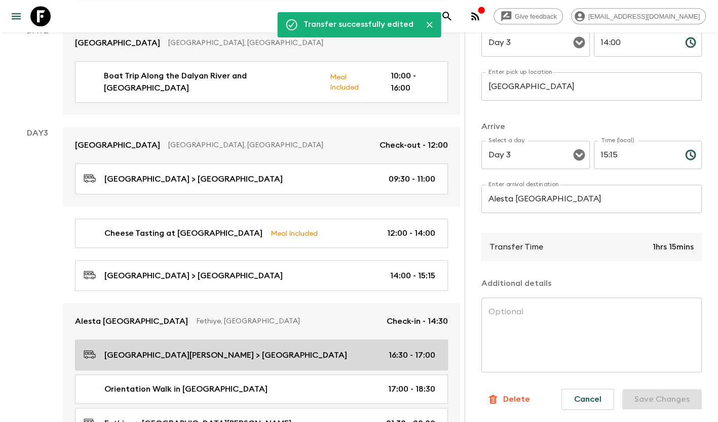
click at [217, 348] on div "[GEOGRAPHIC_DATA][PERSON_NAME] > [GEOGRAPHIC_DATA] 16:30 - 17:00" at bounding box center [259, 355] width 351 height 14
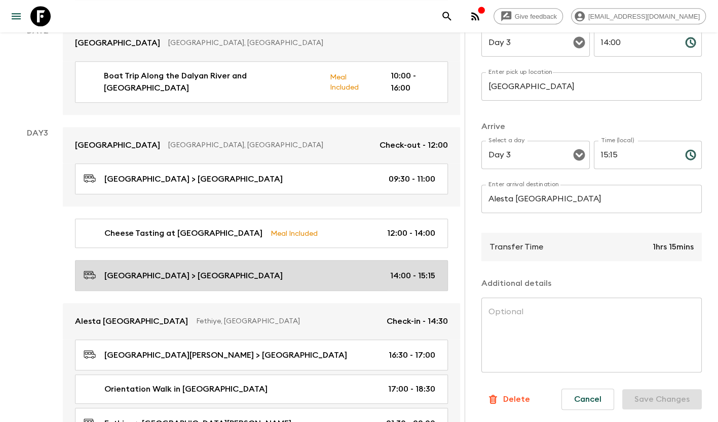
type input "[GEOGRAPHIC_DATA][PERSON_NAME]"
type input "Fethiye"
type input "16:30"
type input "17:00"
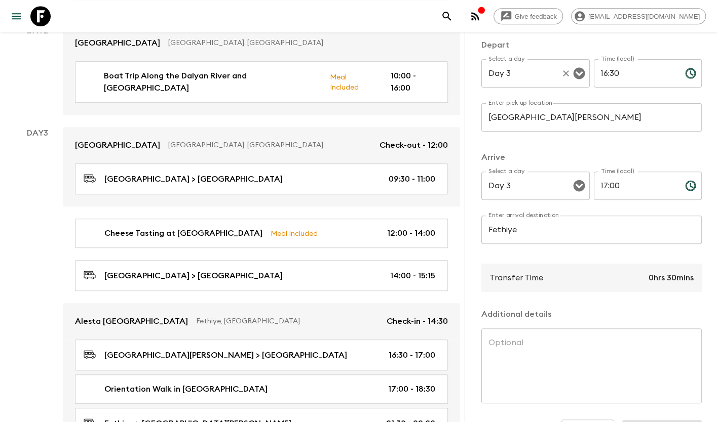
scroll to position [118, 0]
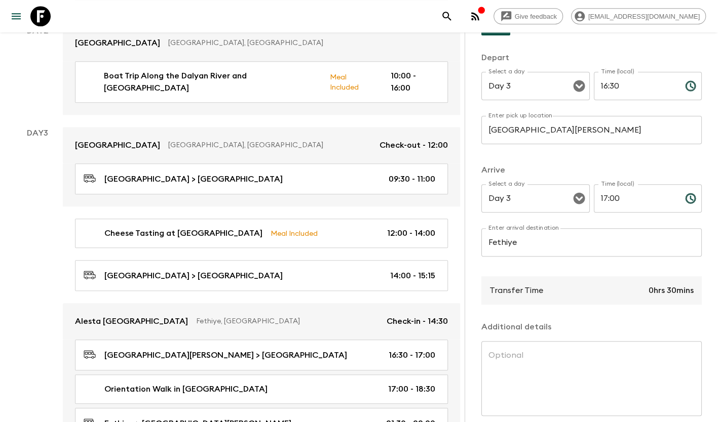
click at [574, 134] on input "[GEOGRAPHIC_DATA][PERSON_NAME]" at bounding box center [591, 130] width 220 height 28
click at [576, 134] on input "Alesta" at bounding box center [591, 130] width 220 height 28
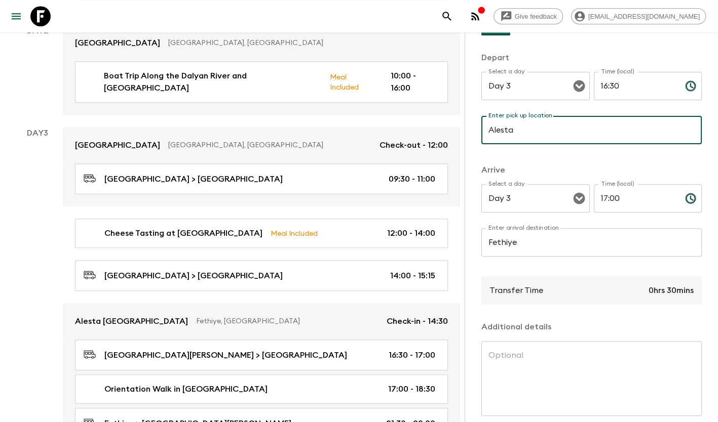
type input "Alesta [GEOGRAPHIC_DATA]"
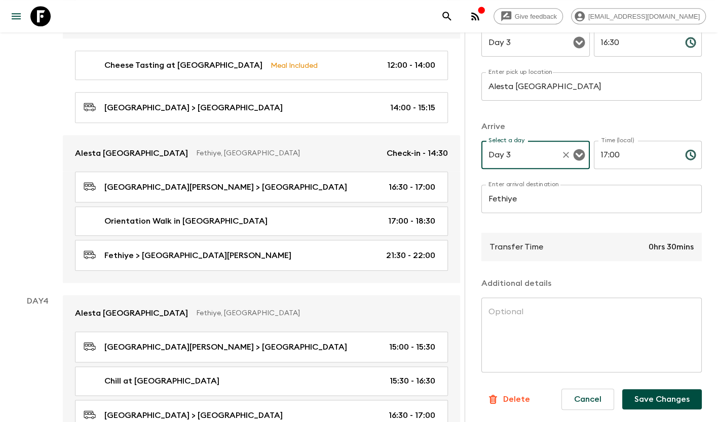
scroll to position [658, 0]
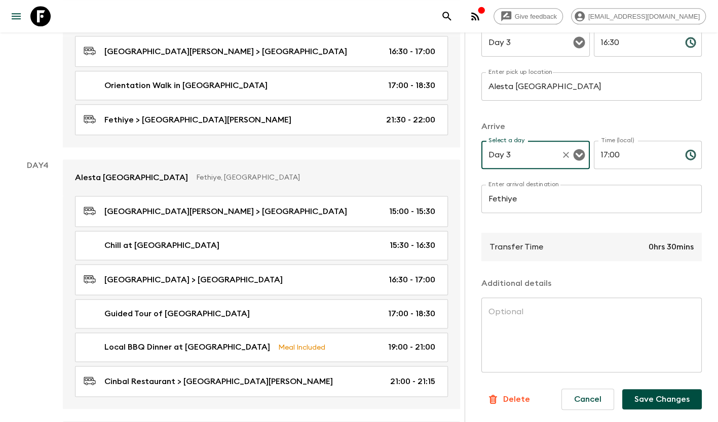
click at [514, 393] on p "Delete" at bounding box center [516, 399] width 27 height 12
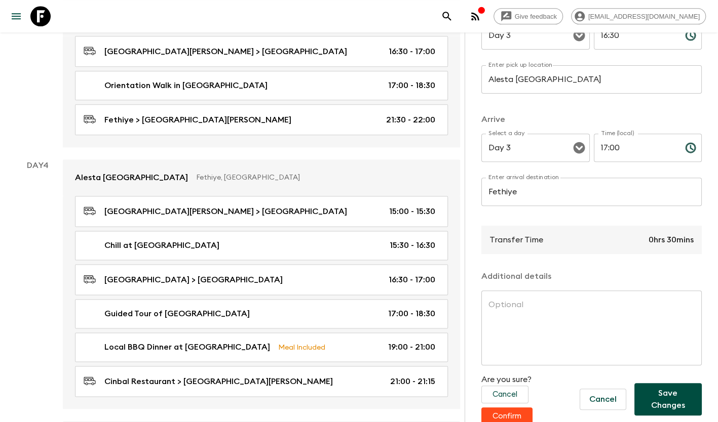
click at [520, 417] on button "Confirm" at bounding box center [506, 417] width 51 height 18
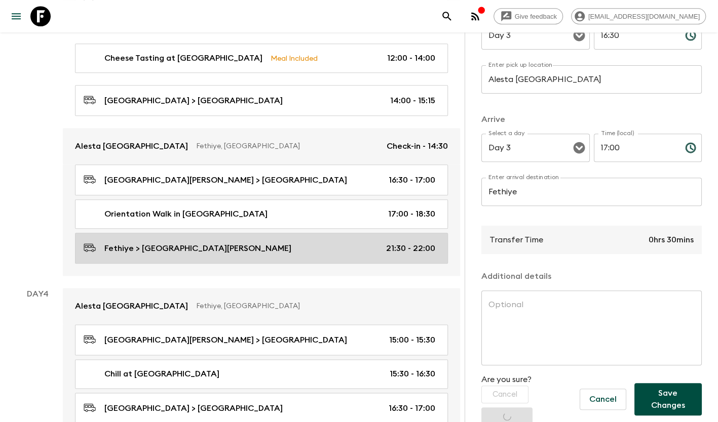
scroll to position [506, 0]
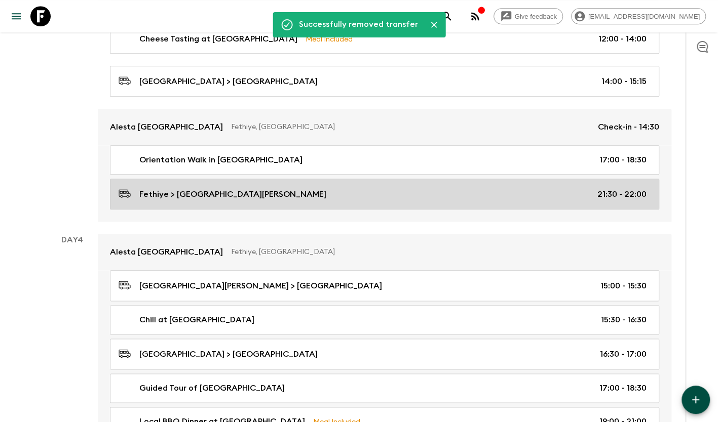
click at [248, 187] on div "Fethiye > [GEOGRAPHIC_DATA][PERSON_NAME] 21:30 - 22:00" at bounding box center [382, 194] width 528 height 14
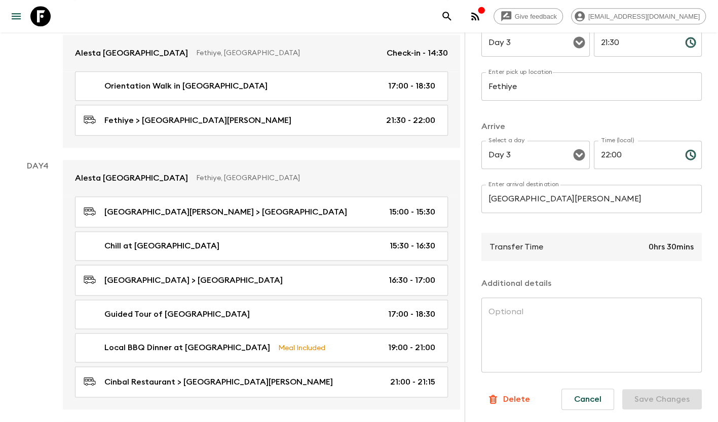
scroll to position [658, 0]
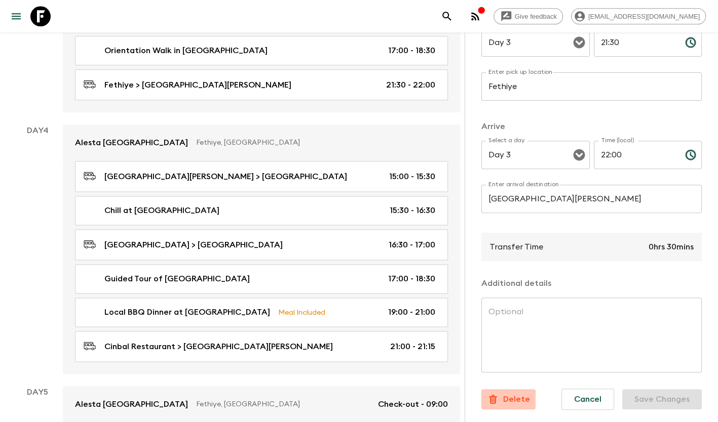
click at [522, 393] on p "Delete" at bounding box center [516, 399] width 27 height 12
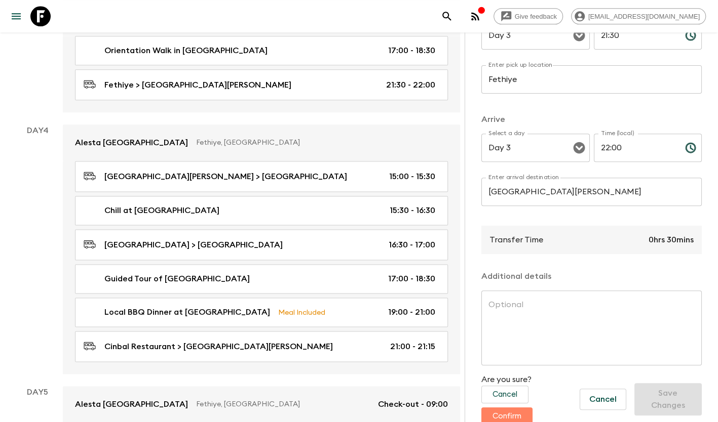
click at [508, 413] on button "Confirm" at bounding box center [506, 417] width 51 height 18
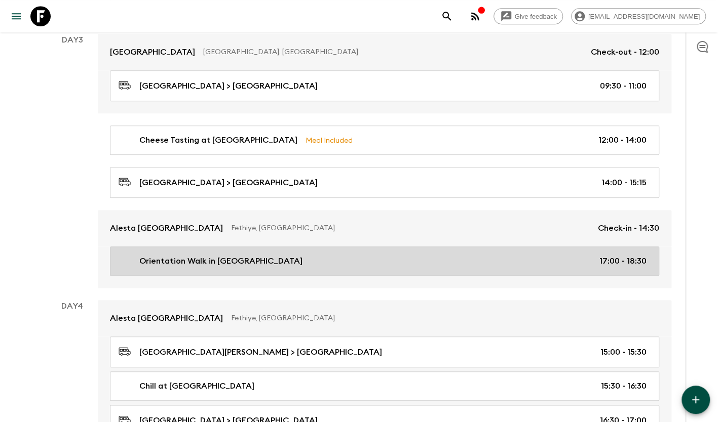
scroll to position [456, 0]
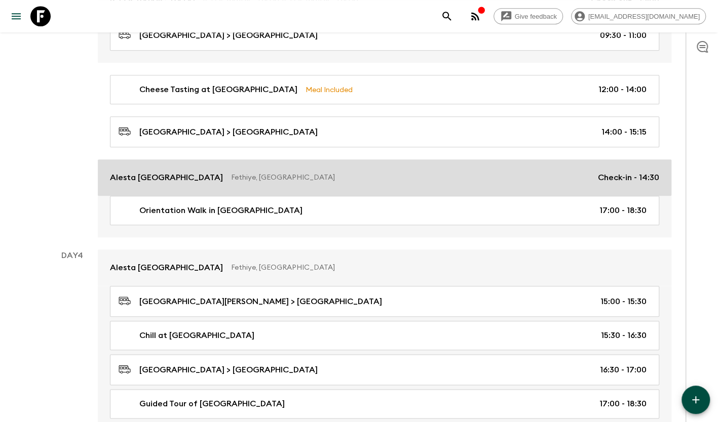
click at [280, 295] on div "[GEOGRAPHIC_DATA][PERSON_NAME] > [GEOGRAPHIC_DATA] 15:00 - 15:30" at bounding box center [382, 302] width 528 height 14
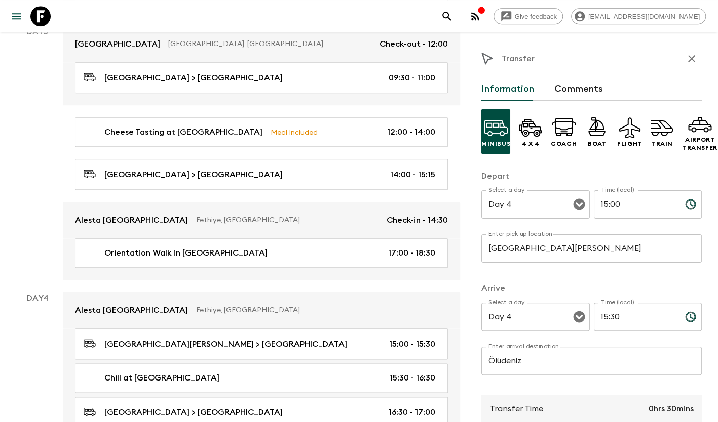
click at [537, 248] on input "[GEOGRAPHIC_DATA][PERSON_NAME]" at bounding box center [591, 248] width 220 height 28
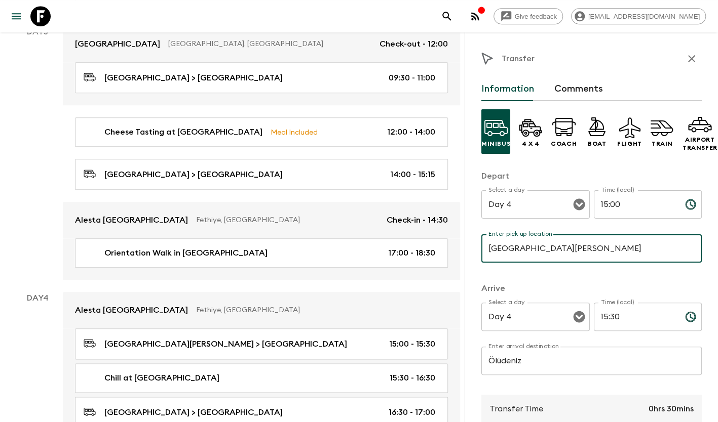
click at [537, 248] on input "[GEOGRAPHIC_DATA][PERSON_NAME]" at bounding box center [591, 248] width 220 height 28
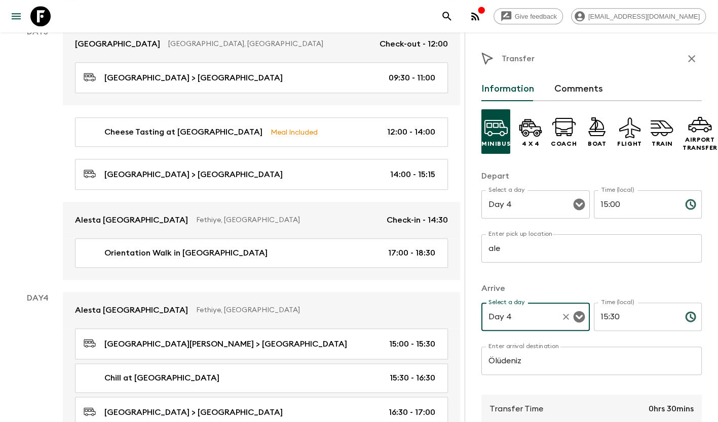
click at [537, 248] on input "ale" at bounding box center [591, 248] width 220 height 28
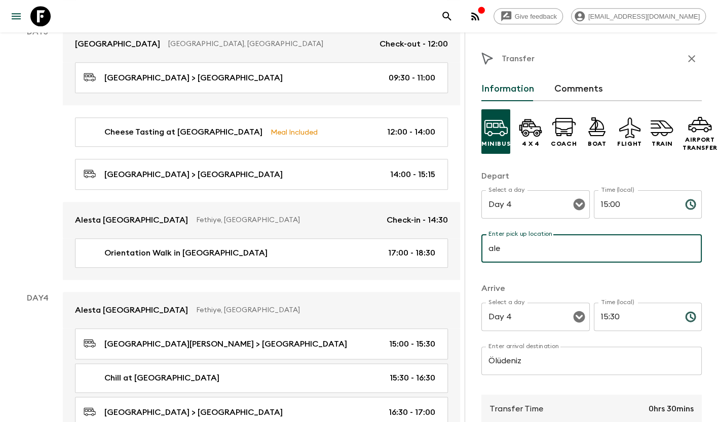
type input "s"
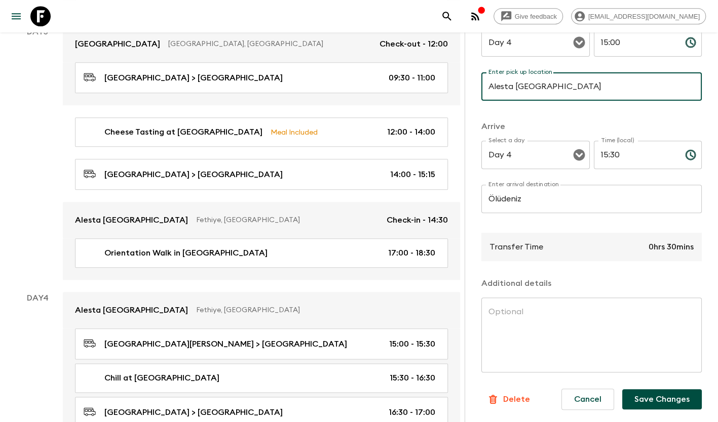
scroll to position [169, 0]
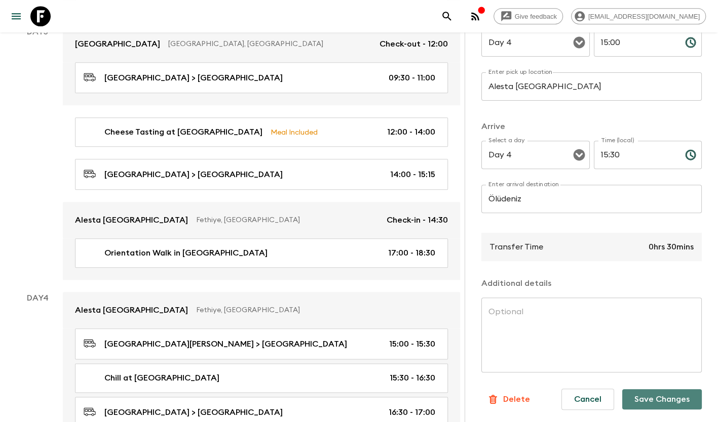
click at [640, 393] on button "Save Changes" at bounding box center [661, 399] width 79 height 20
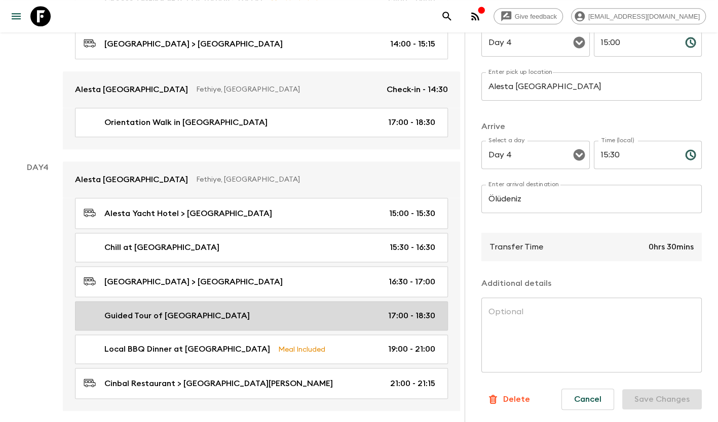
scroll to position [608, 0]
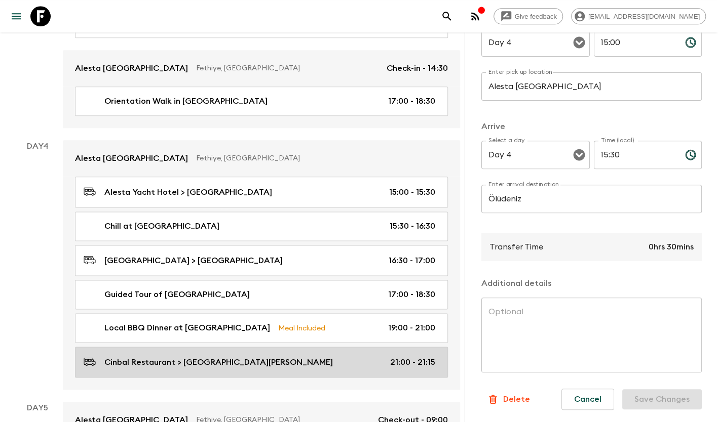
click at [261, 355] on div "Cinbal Restaurant > [GEOGRAPHIC_DATA][PERSON_NAME] 21:00 - 21:15" at bounding box center [259, 362] width 351 height 14
type input "Cinbal Restaurant"
type input "[GEOGRAPHIC_DATA][PERSON_NAME]"
type input "21:00"
type input "21:15"
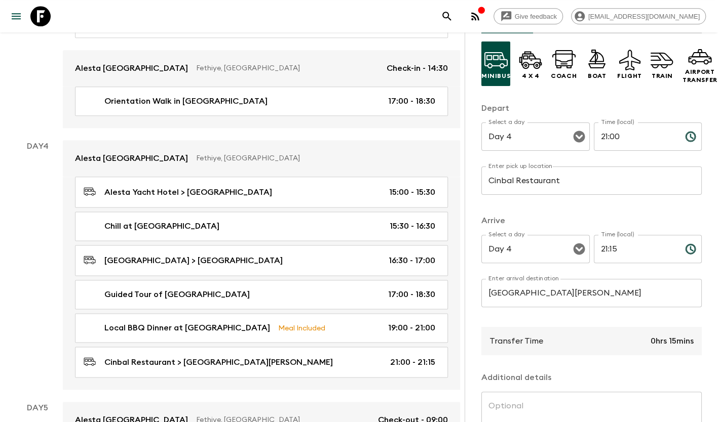
scroll to position [118, 0]
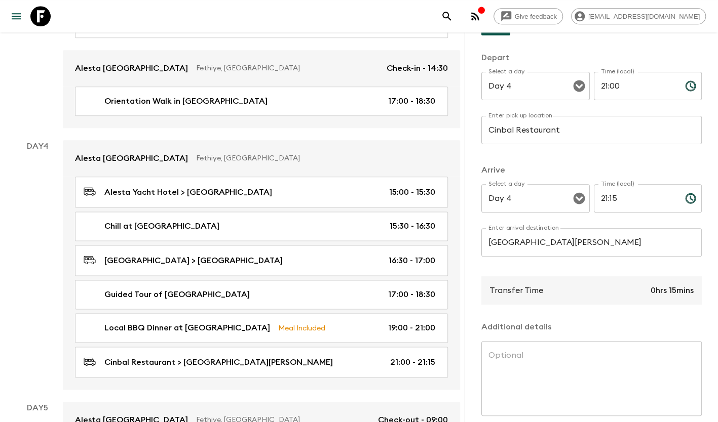
click at [547, 225] on label "Enter arrival destination" at bounding box center [523, 228] width 71 height 9
click at [547, 228] on input "[GEOGRAPHIC_DATA][PERSON_NAME]" at bounding box center [591, 242] width 220 height 28
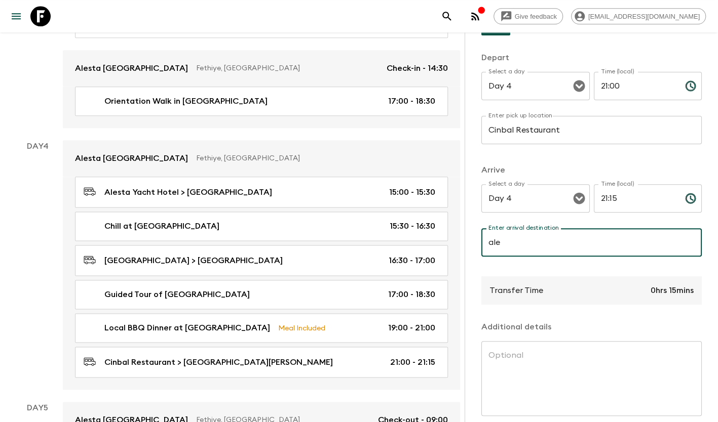
type input "Alesta [GEOGRAPHIC_DATA]"
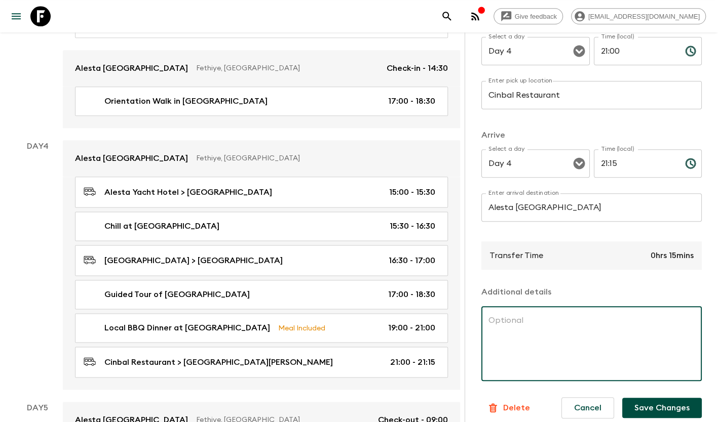
scroll to position [169, 0]
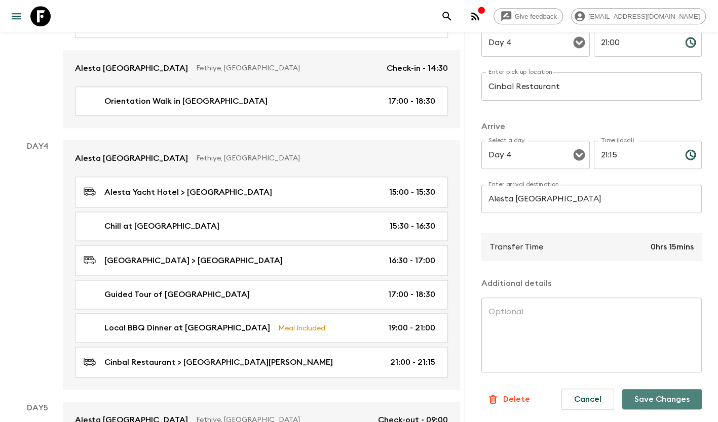
click at [656, 396] on button "Save Changes" at bounding box center [661, 399] width 79 height 20
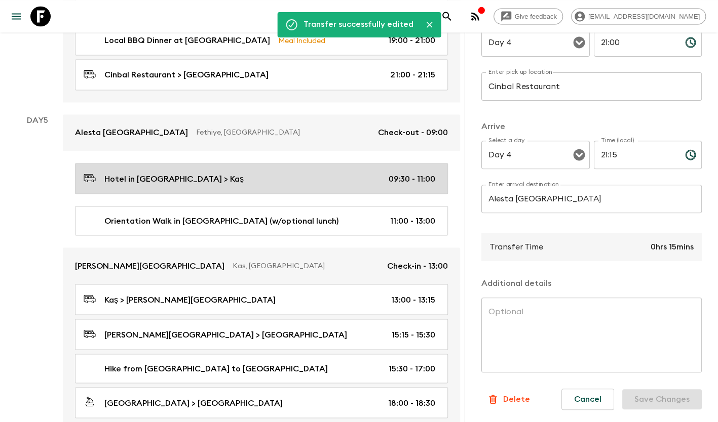
scroll to position [911, 0]
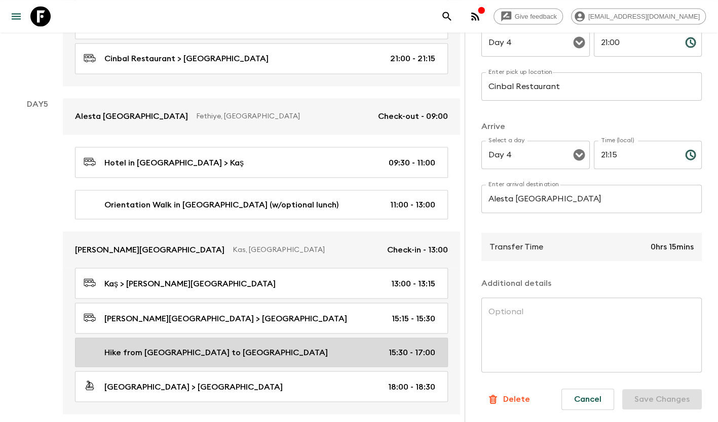
click at [320, 346] on div "Hike from [GEOGRAPHIC_DATA] to [GEOGRAPHIC_DATA] 15:30 - 17:00" at bounding box center [259, 352] width 351 height 12
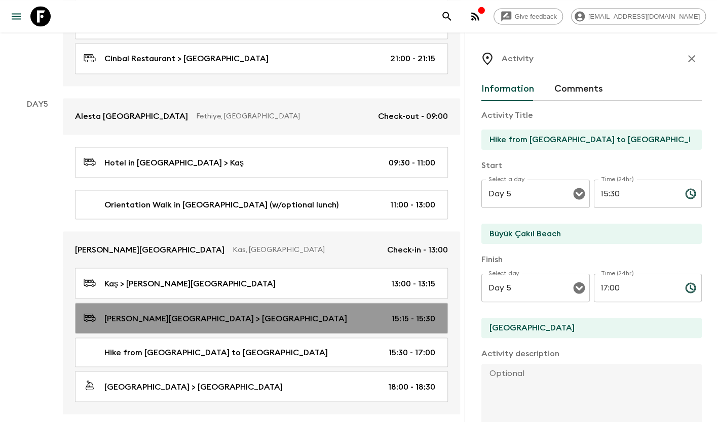
click at [276, 303] on link "[PERSON_NAME][GEOGRAPHIC_DATA] > [GEOGRAPHIC_DATA] 15:15 - 15:30" at bounding box center [261, 318] width 373 height 31
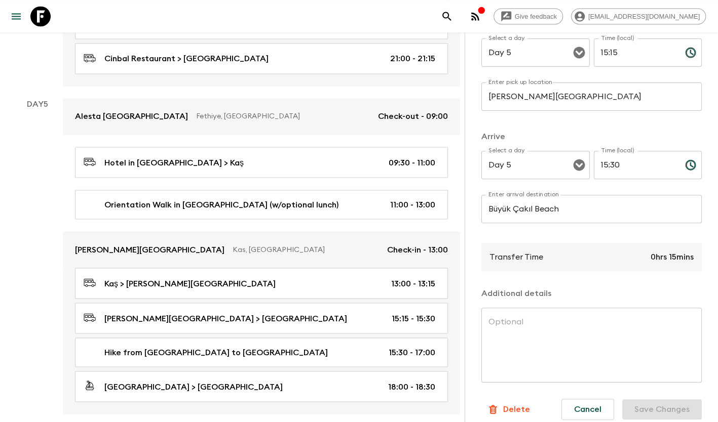
scroll to position [169, 0]
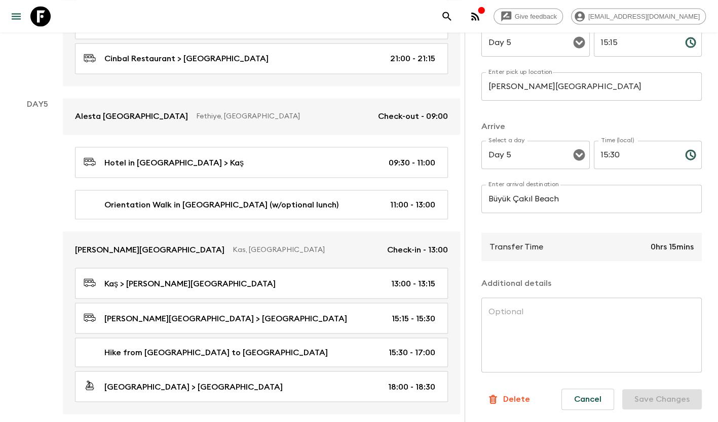
click at [501, 393] on div "Delete" at bounding box center [508, 399] width 43 height 12
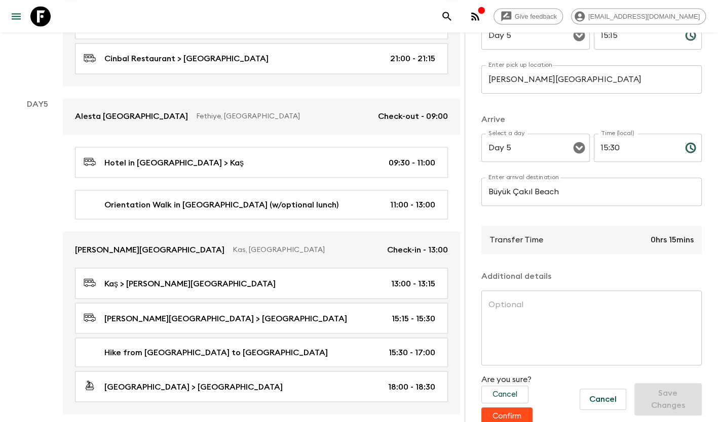
click at [492, 414] on button "Confirm" at bounding box center [506, 417] width 51 height 18
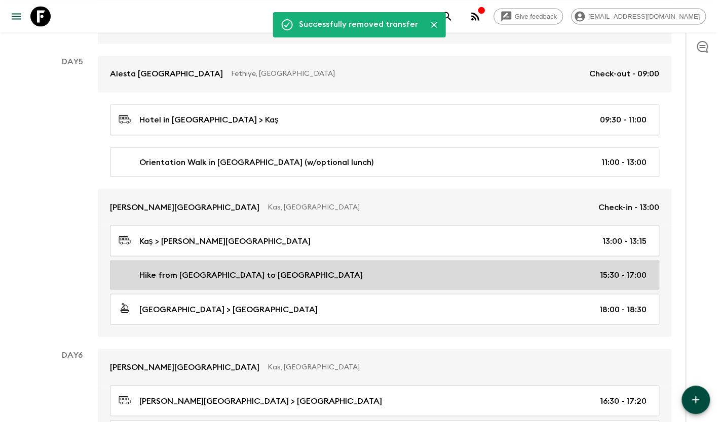
click at [283, 260] on link "Hike from [GEOGRAPHIC_DATA] to [GEOGRAPHIC_DATA] 15:30 - 17:00" at bounding box center [384, 274] width 549 height 29
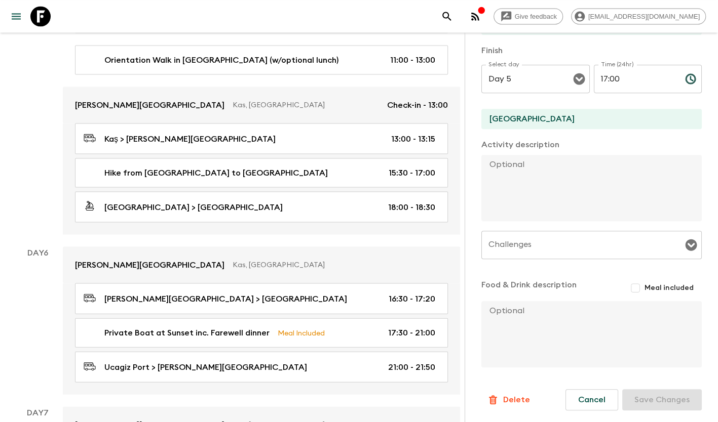
scroll to position [1063, 0]
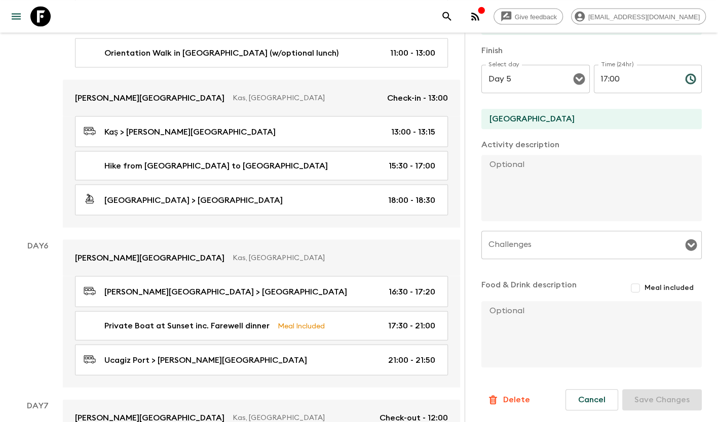
click at [524, 390] on button "Delete" at bounding box center [508, 400] width 54 height 20
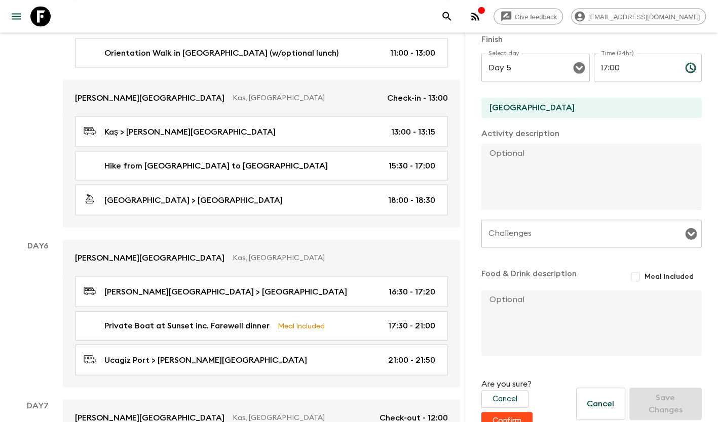
scroll to position [239, 0]
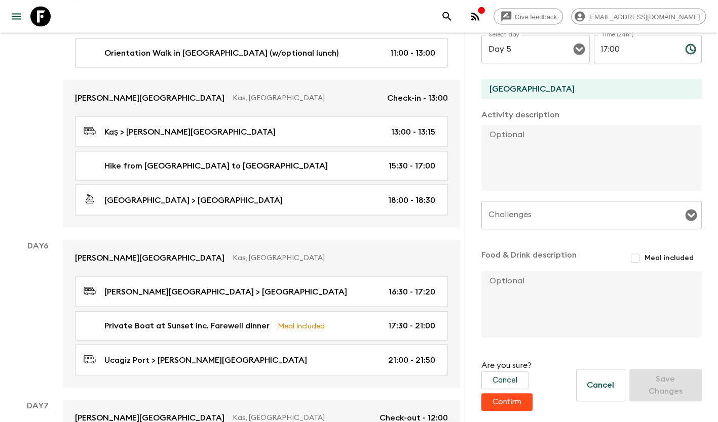
click at [519, 406] on button "Confirm" at bounding box center [506, 402] width 51 height 18
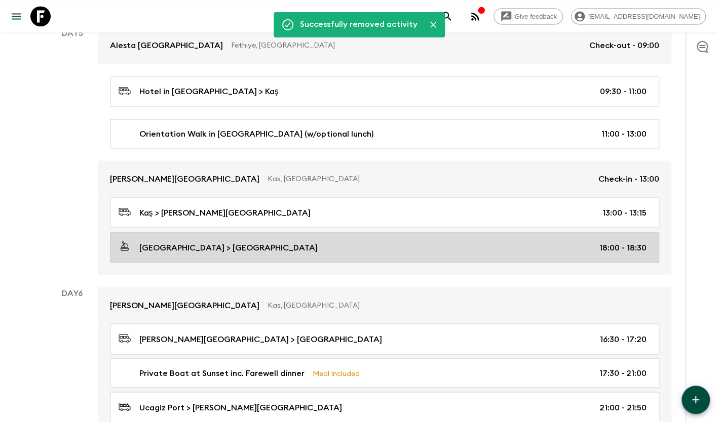
scroll to position [930, 0]
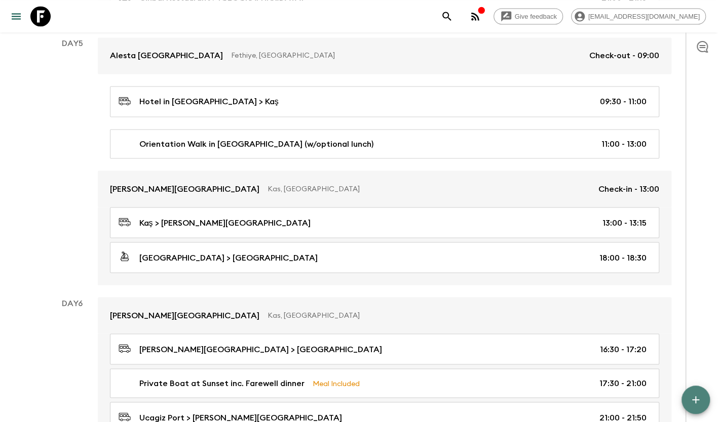
click at [695, 404] on icon "button" at bounding box center [695, 400] width 12 height 12
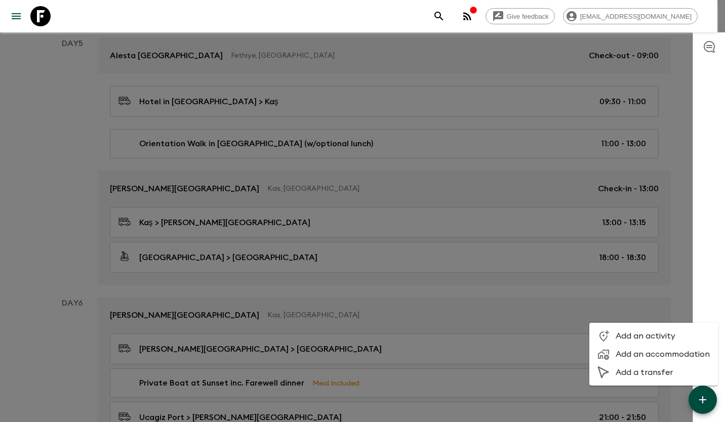
click at [654, 372] on span "Add a transfer" at bounding box center [663, 373] width 94 height 10
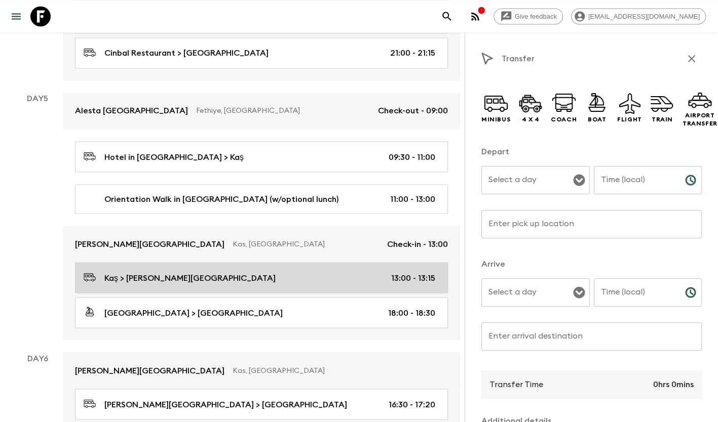
scroll to position [879, 0]
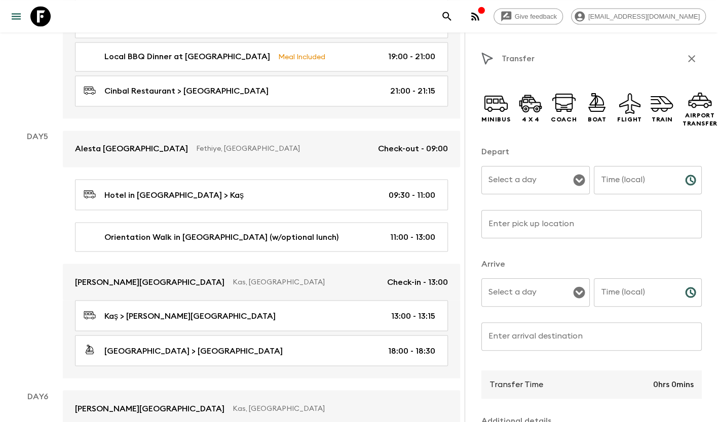
click at [513, 193] on div "Select a day" at bounding box center [535, 180] width 108 height 28
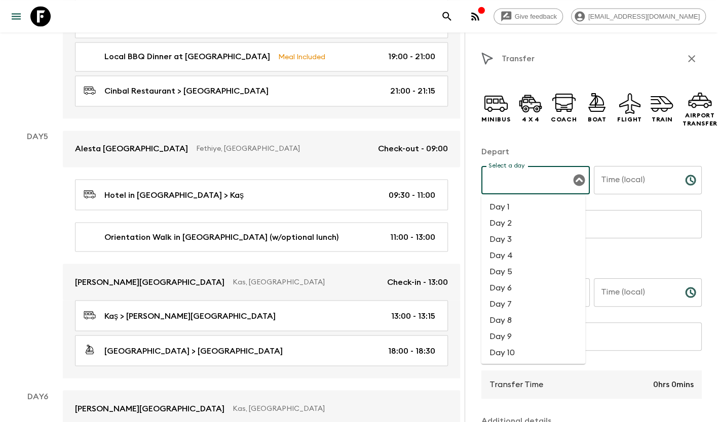
click at [515, 267] on li "Day 5" at bounding box center [533, 272] width 104 height 16
type input "Day 5"
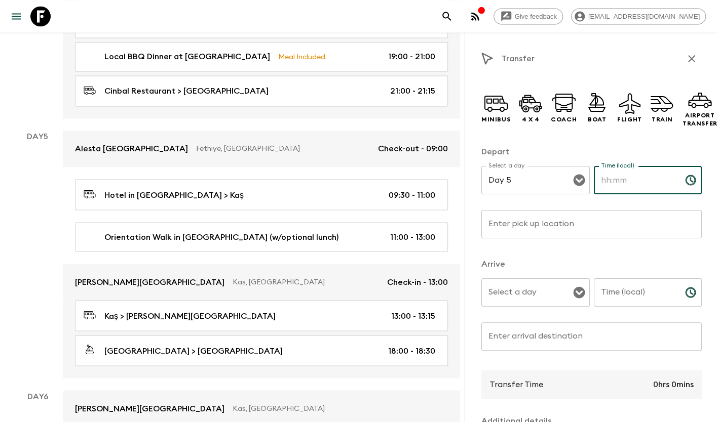
click at [610, 185] on input "Time (local)" at bounding box center [634, 180] width 83 height 28
type input "15:30"
click at [590, 220] on input "Enter pick up location" at bounding box center [591, 224] width 220 height 28
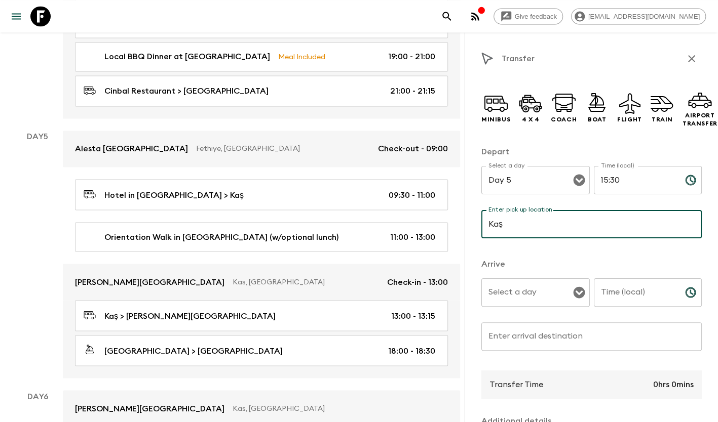
type input "Kaş"
click at [531, 292] on div "Select a day Select a day ​" at bounding box center [535, 298] width 108 height 40
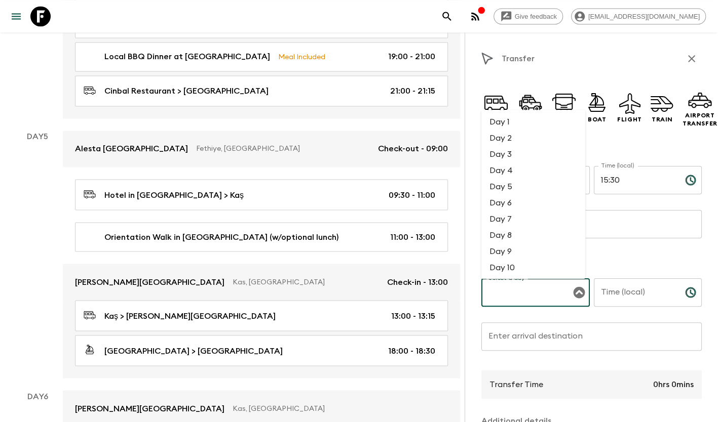
click at [525, 190] on li "Day 5" at bounding box center [533, 187] width 104 height 16
type input "Day 5"
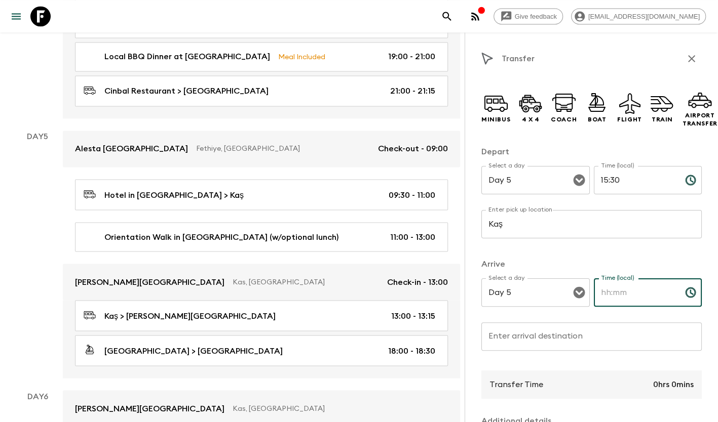
click at [642, 293] on input "Time (local)" at bounding box center [634, 292] width 83 height 28
type input "16:00"
click at [561, 342] on input "Enter arrival destination" at bounding box center [591, 337] width 220 height 28
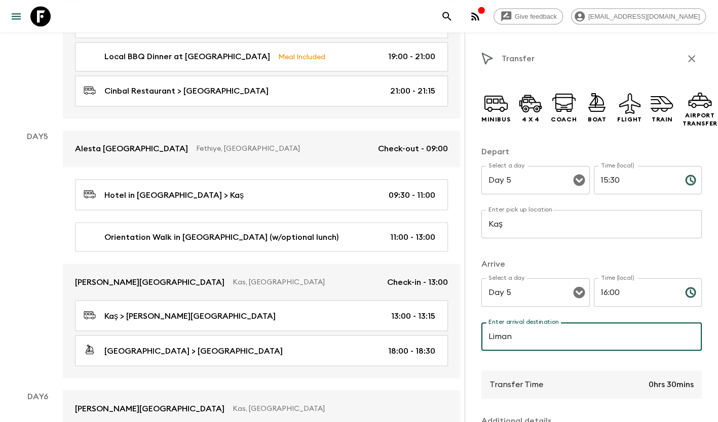
type input "[GEOGRAPHIC_DATA]"
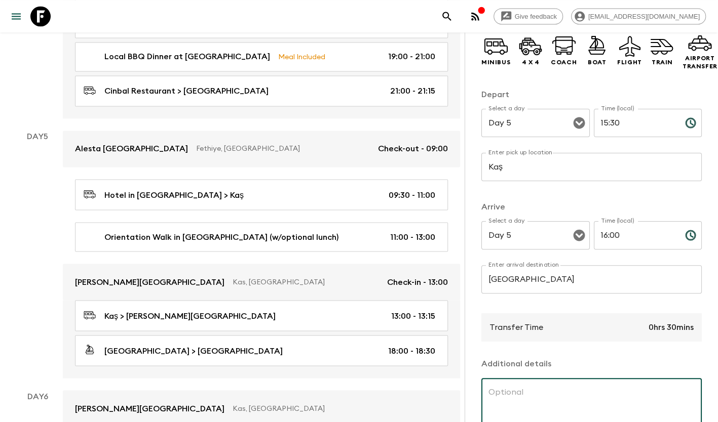
scroll to position [0, 0]
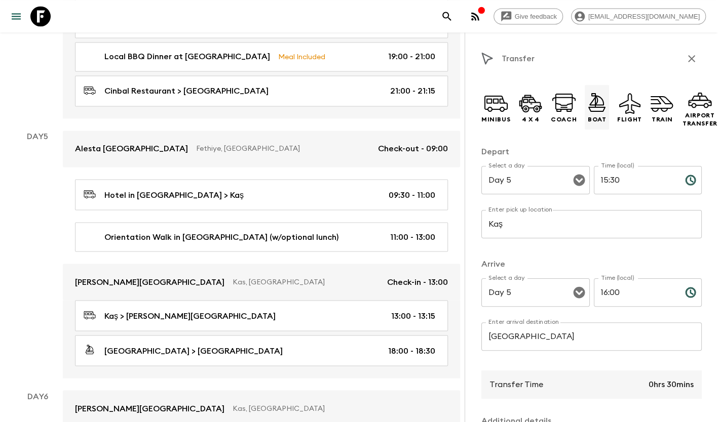
click at [591, 117] on p "Boat" at bounding box center [596, 119] width 18 height 8
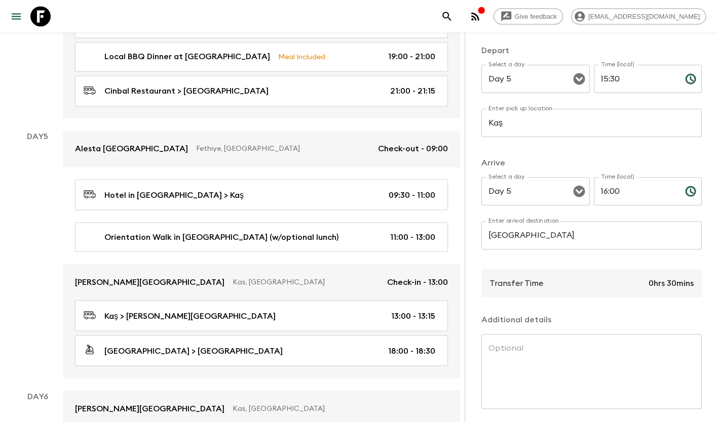
scroll to position [145, 0]
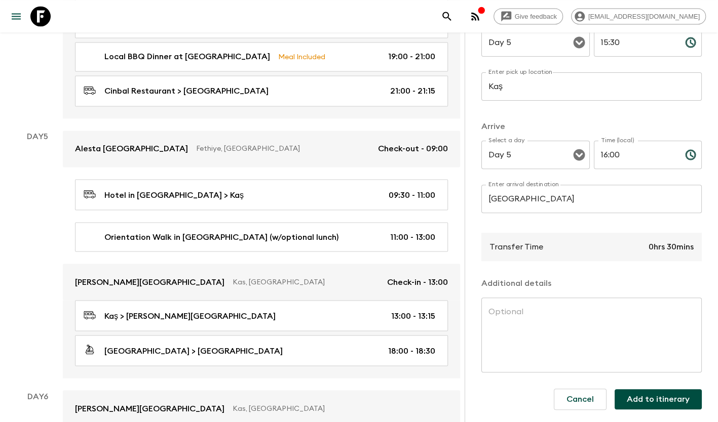
click at [658, 389] on button "Add to itinerary" at bounding box center [657, 399] width 87 height 20
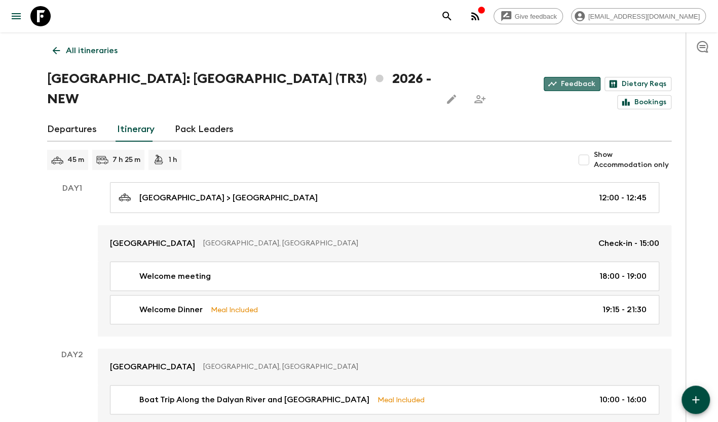
click at [543, 79] on link "Feedback" at bounding box center [571, 84] width 57 height 14
